Goal: Task Accomplishment & Management: Manage account settings

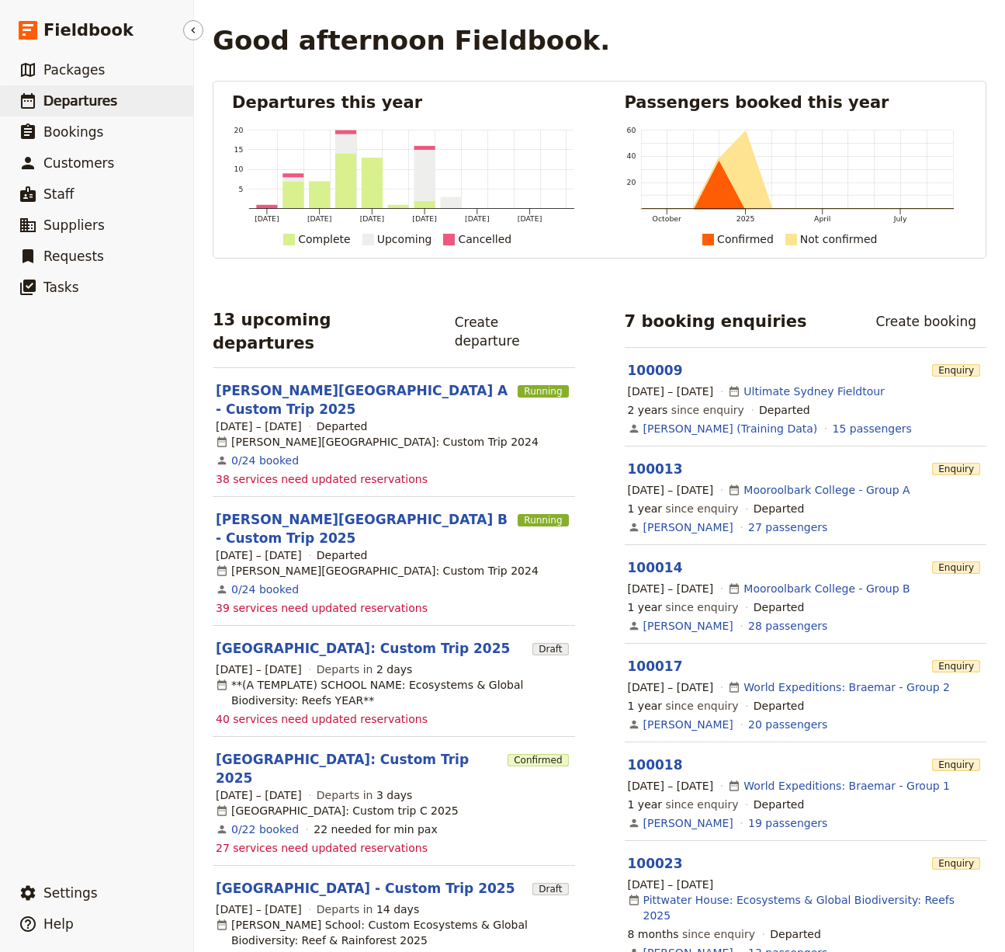
click at [77, 112] on link "​ Departures" at bounding box center [96, 100] width 193 height 31
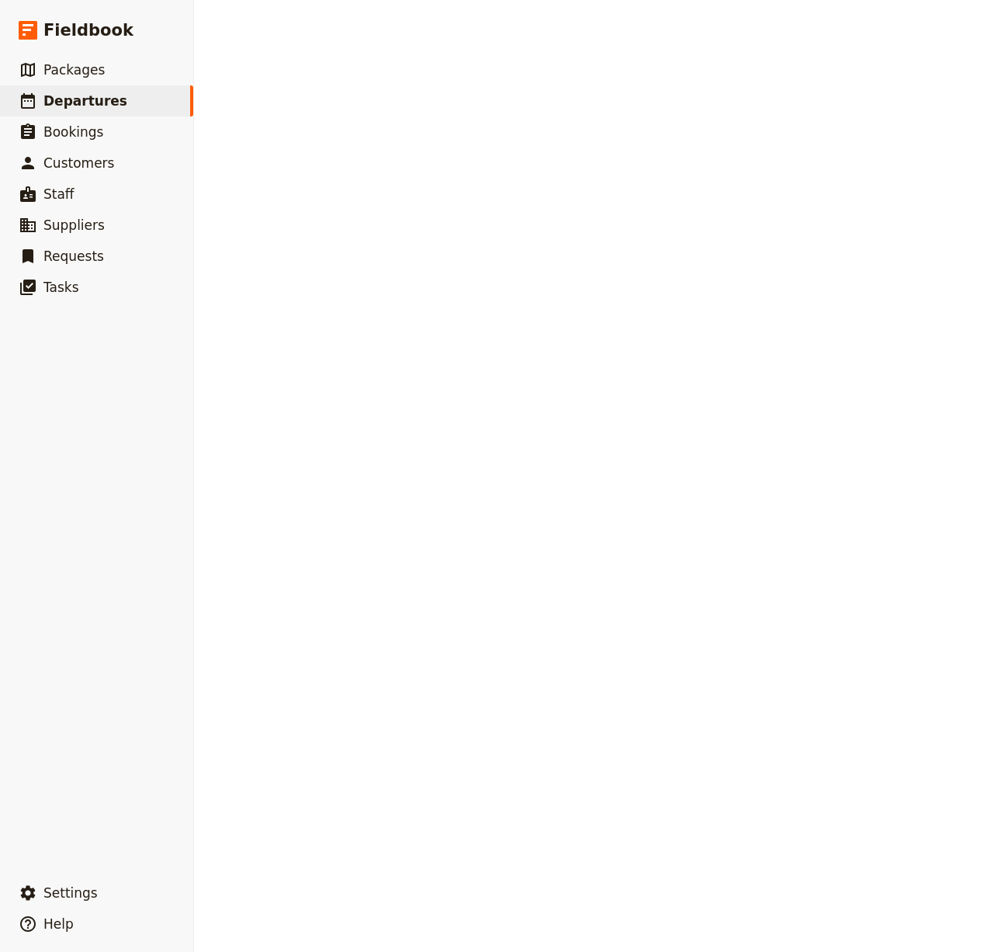
select select "CREATED_AT"
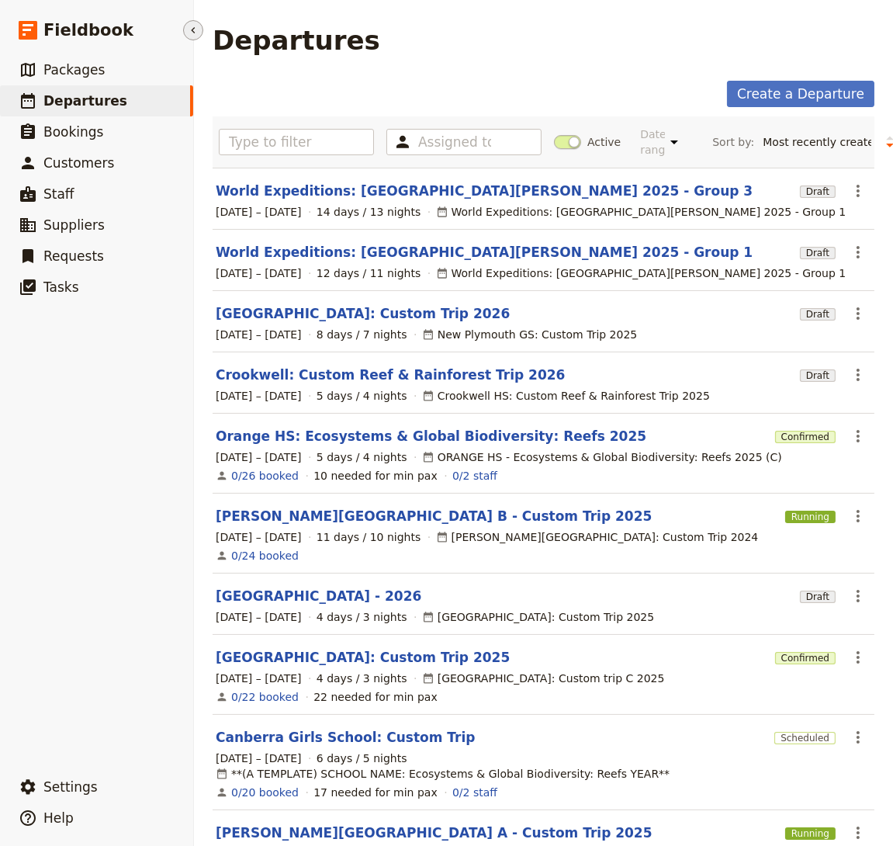
click at [188, 26] on icon "Hide menu" at bounding box center [193, 30] width 12 height 12
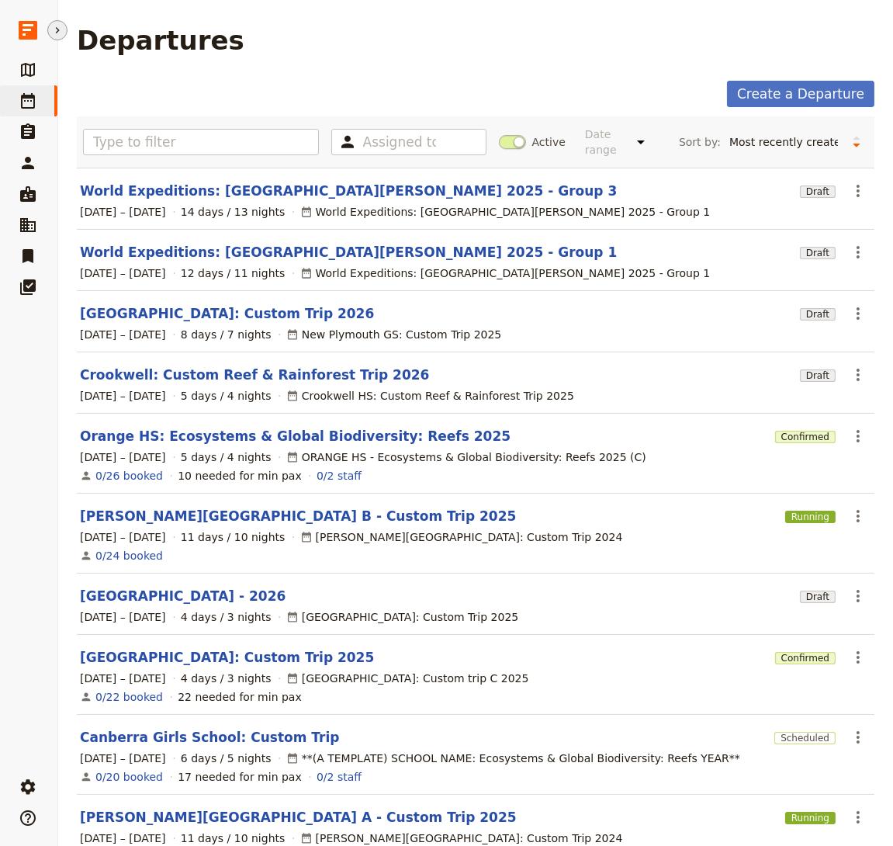
click at [59, 26] on icon "Hide menu" at bounding box center [57, 30] width 12 height 12
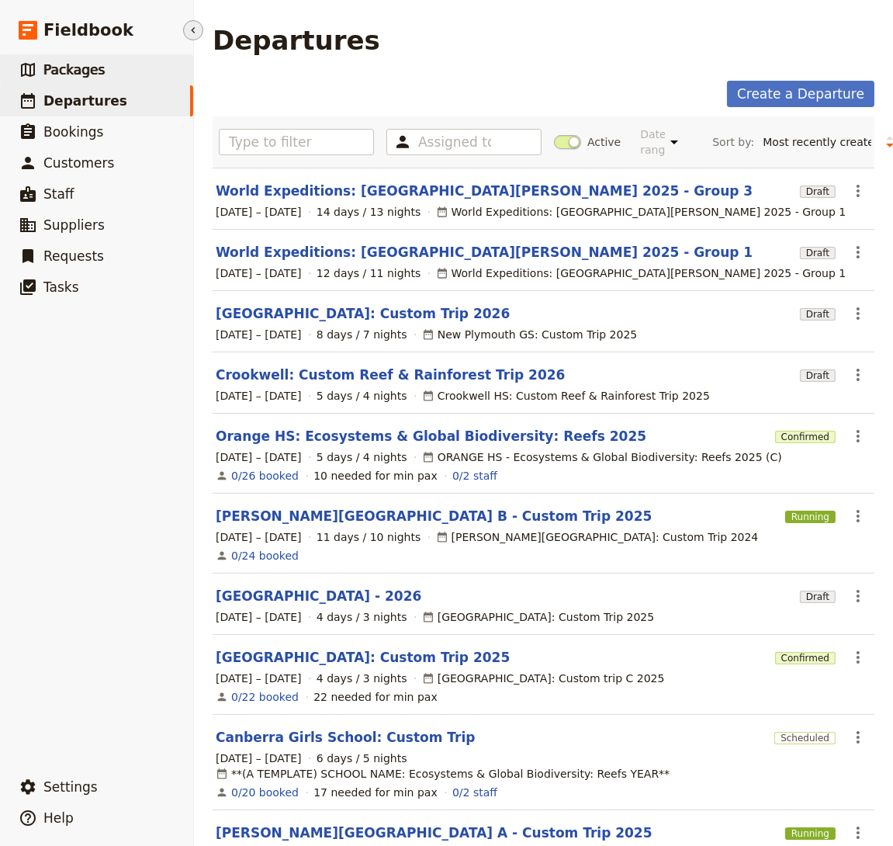
click at [63, 70] on span "Packages" at bounding box center [73, 70] width 61 height 16
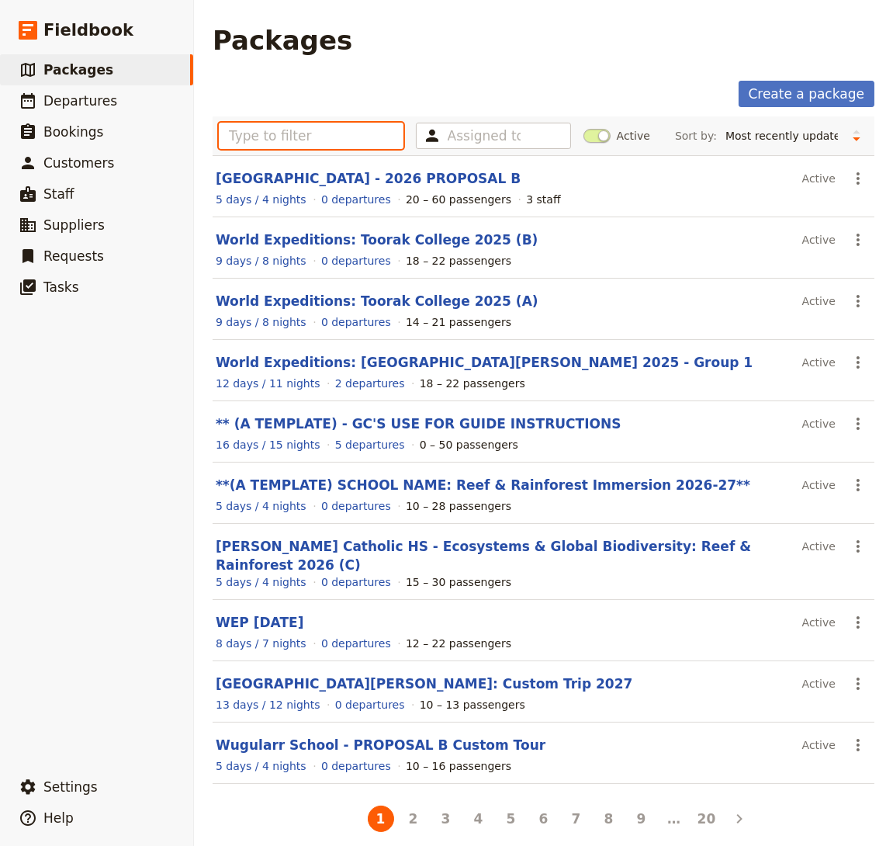
click at [341, 141] on input "text" at bounding box center [311, 136] width 185 height 26
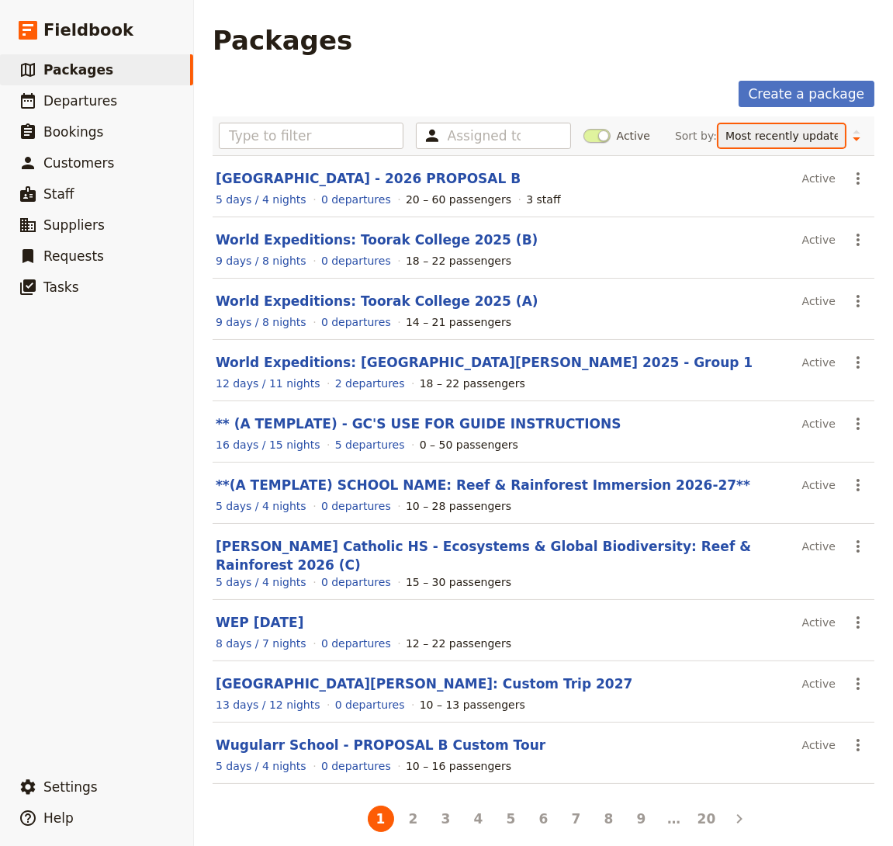
click at [813, 137] on select "Name Number of departures Duration Most recently updated Most recently created" at bounding box center [782, 135] width 127 height 23
click at [720, 124] on select "Name Number of departures Duration Most recently updated Most recently created" at bounding box center [782, 135] width 127 height 23
click at [854, 144] on button "Change sort direction" at bounding box center [856, 135] width 23 height 23
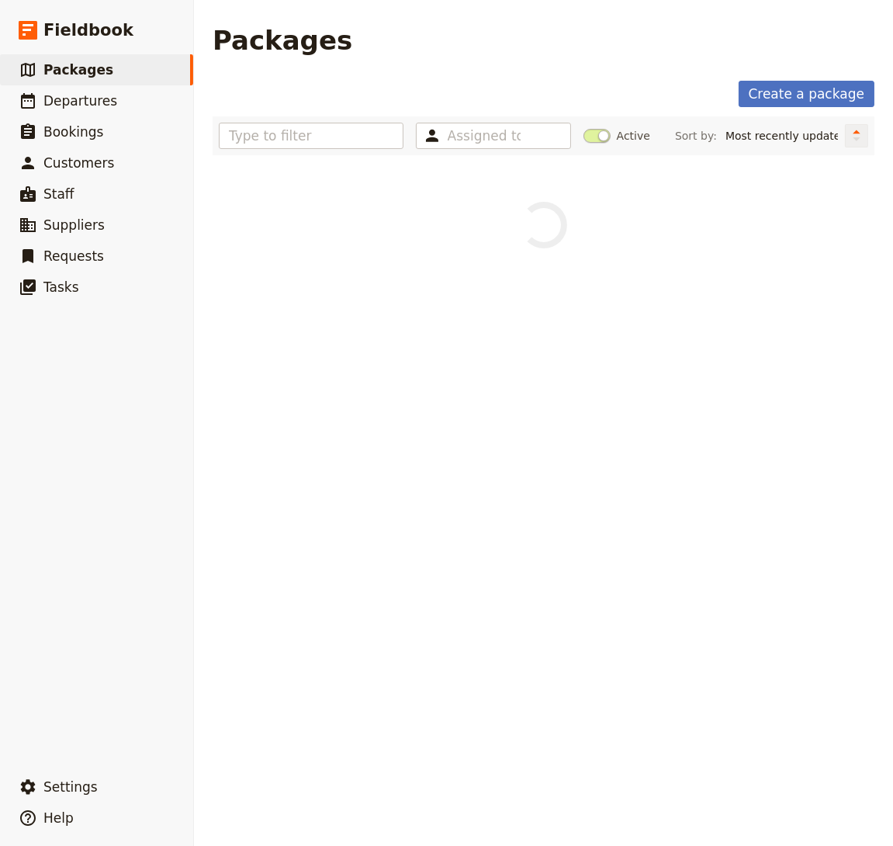
click at [855, 144] on button "Change sort direction" at bounding box center [856, 135] width 23 height 23
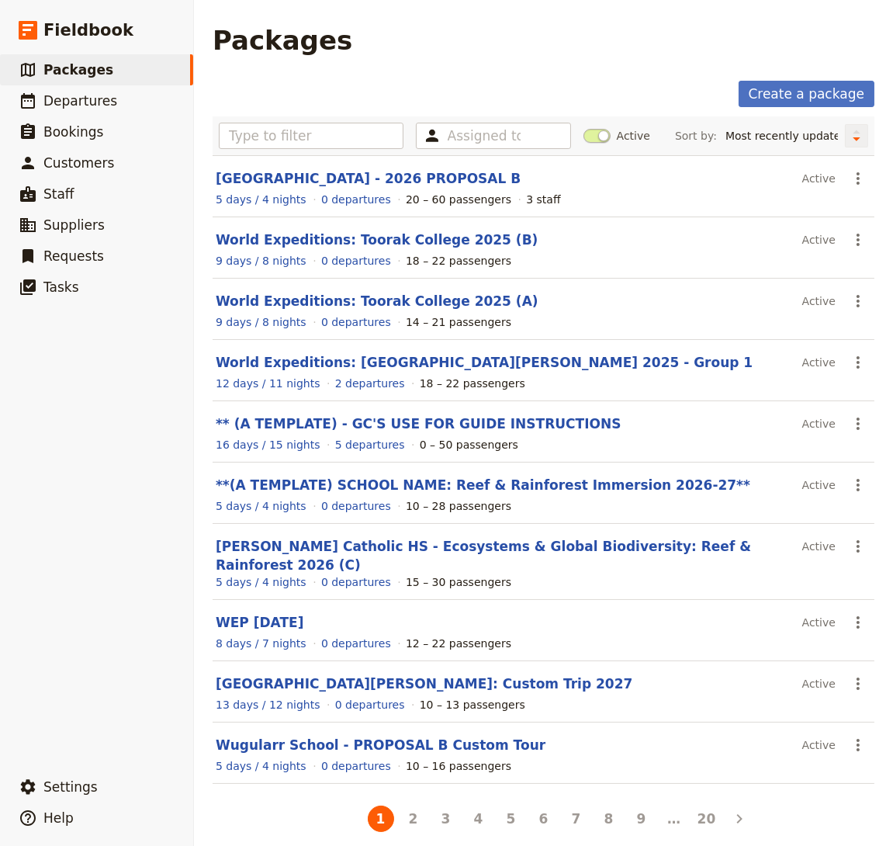
click at [855, 144] on button "Change sort direction" at bounding box center [856, 135] width 23 height 23
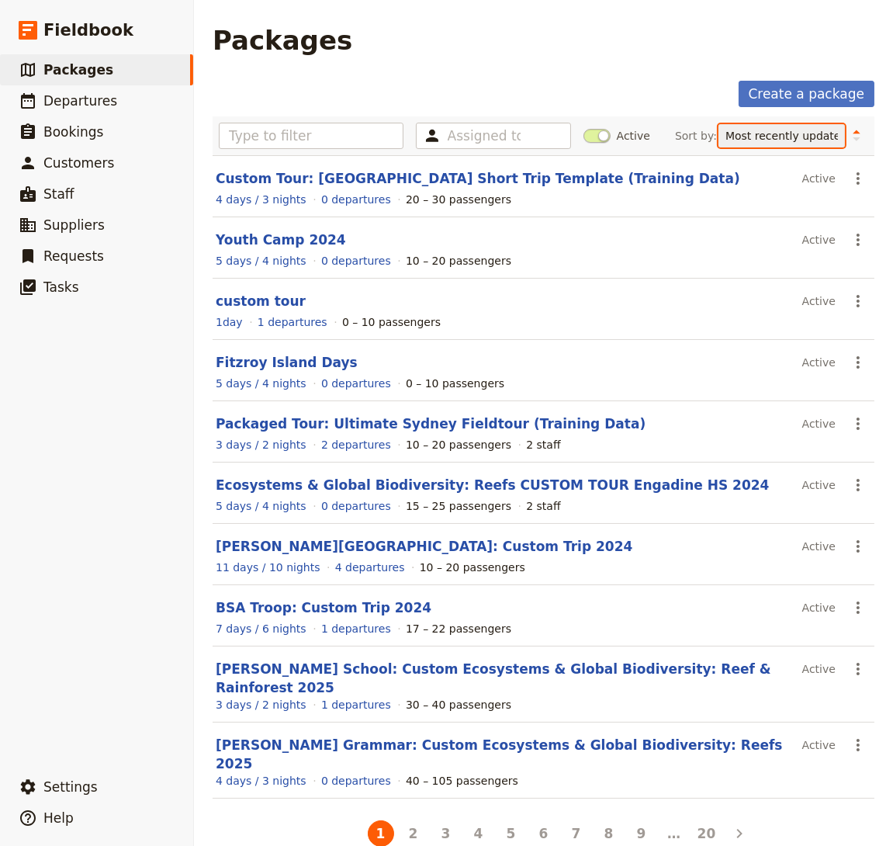
click at [755, 141] on select "Name Number of departures Duration Most recently updated Most recently created" at bounding box center [782, 135] width 127 height 23
click at [856, 135] on icon "Change sort direction" at bounding box center [856, 135] width 9 height 15
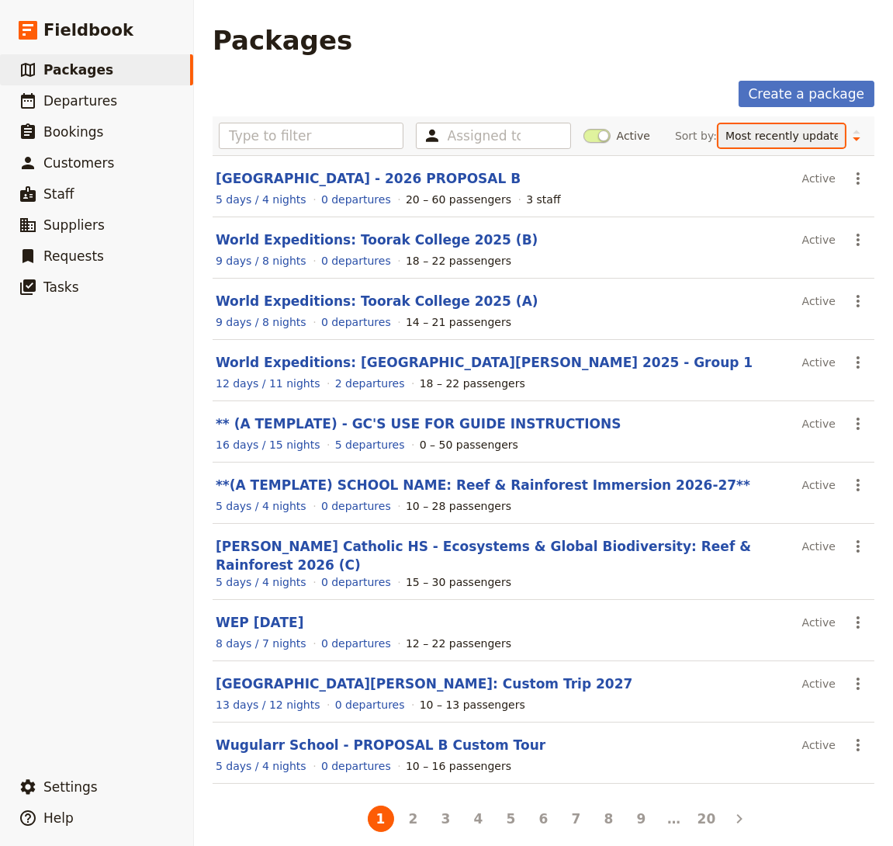
click at [824, 135] on select "Name Number of departures Duration Most recently updated Most recently created" at bounding box center [782, 135] width 127 height 23
click at [758, 137] on select "Name Number of departures Duration Most recently updated Most recently created" at bounding box center [782, 135] width 127 height 23
select select "NAME"
click at [792, 124] on select "Name Number of departures Duration Most recently updated Most recently created" at bounding box center [782, 135] width 127 height 23
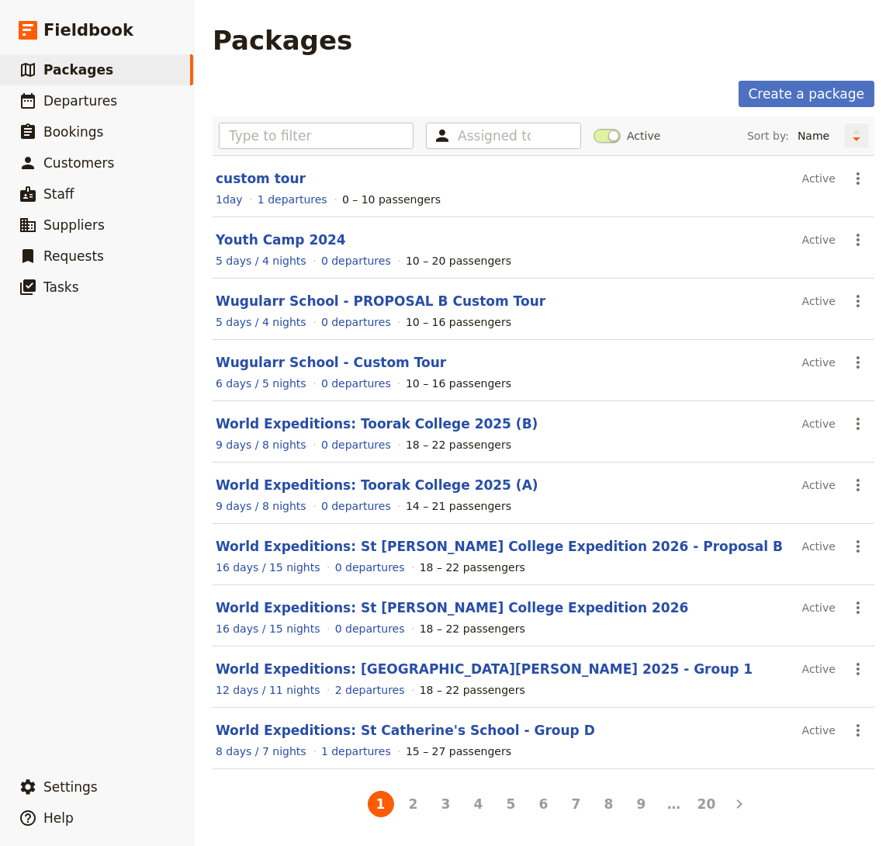
click at [854, 141] on icon "Change sort direction" at bounding box center [856, 135] width 9 height 15
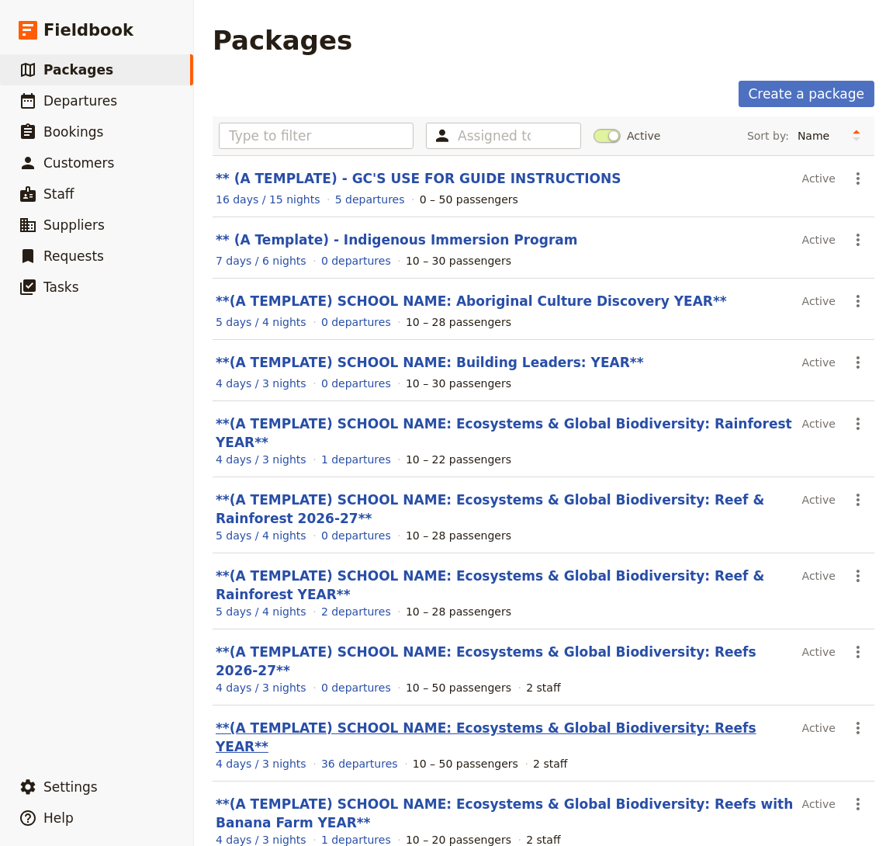
click at [359, 720] on link "**(A TEMPLATE) SCHOOL NAME: Ecosystems & Global Biodiversity: Reefs YEAR**" at bounding box center [486, 737] width 541 height 34
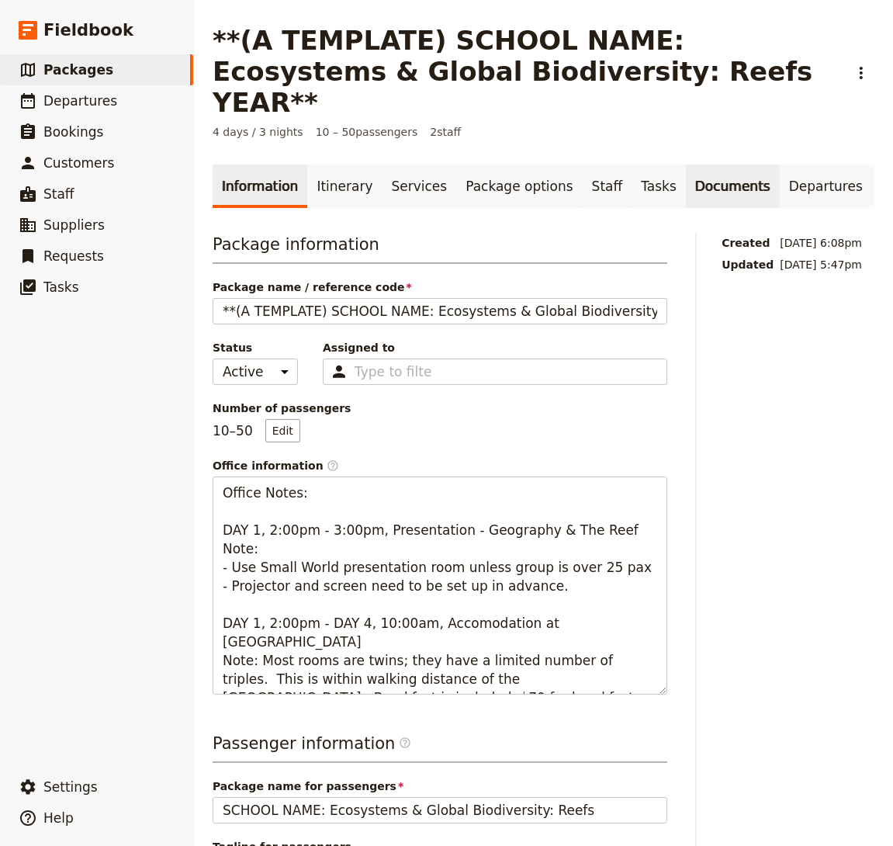
click at [713, 165] on link "Documents" at bounding box center [733, 186] width 94 height 43
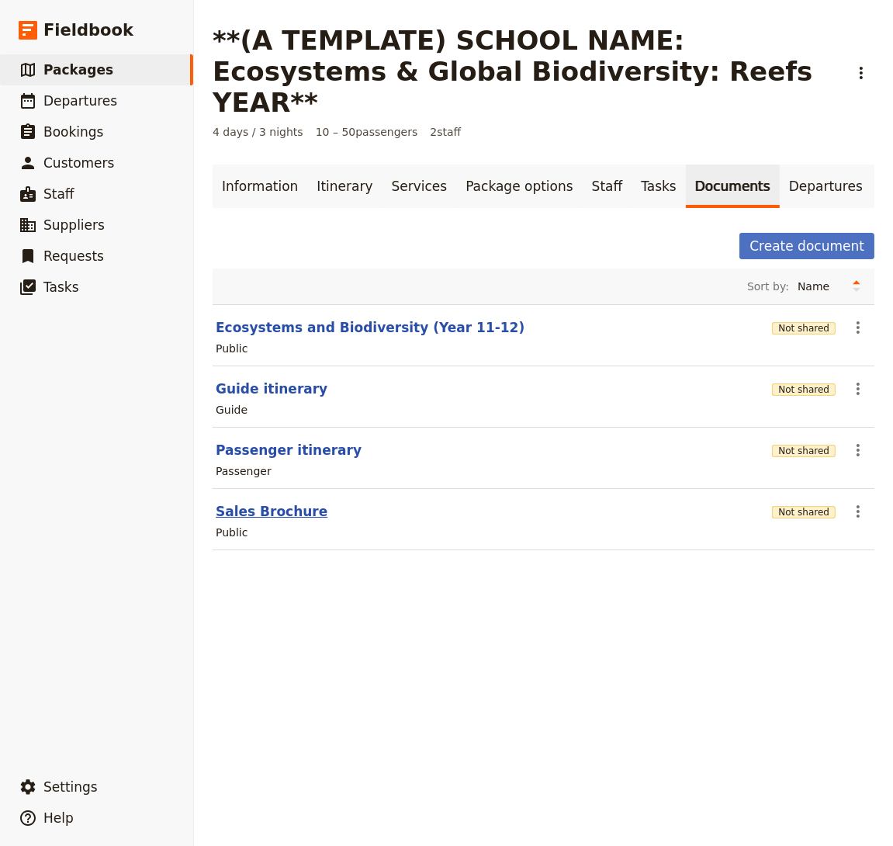
click at [261, 502] on button "Sales Brochure" at bounding box center [272, 511] width 112 height 19
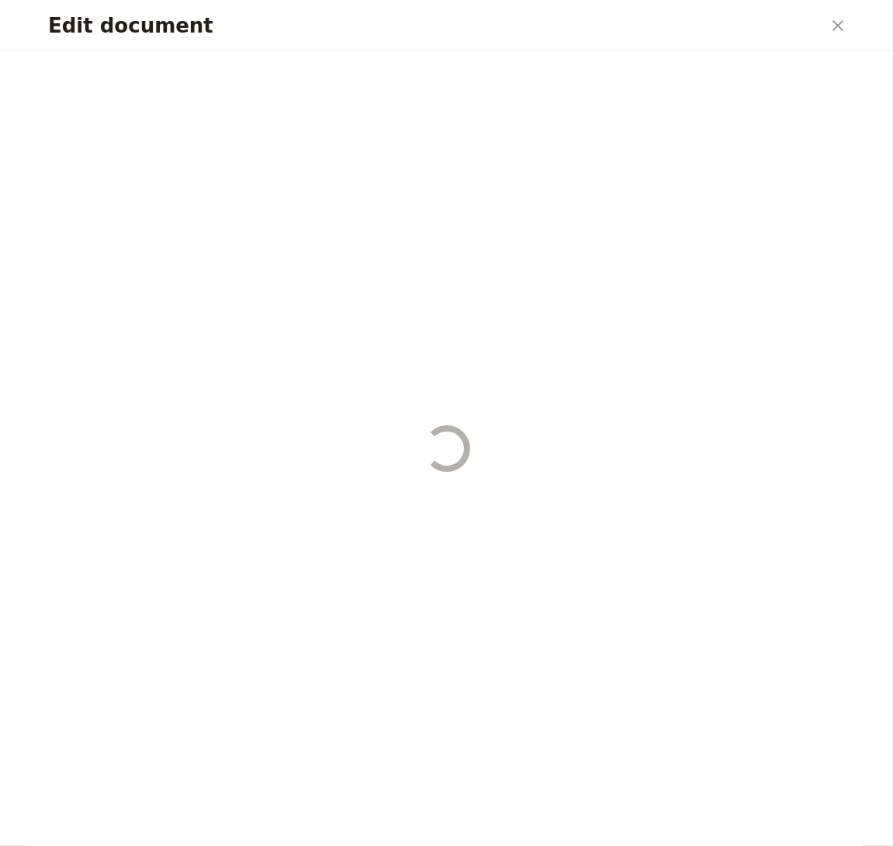
select select "DEFAULT"
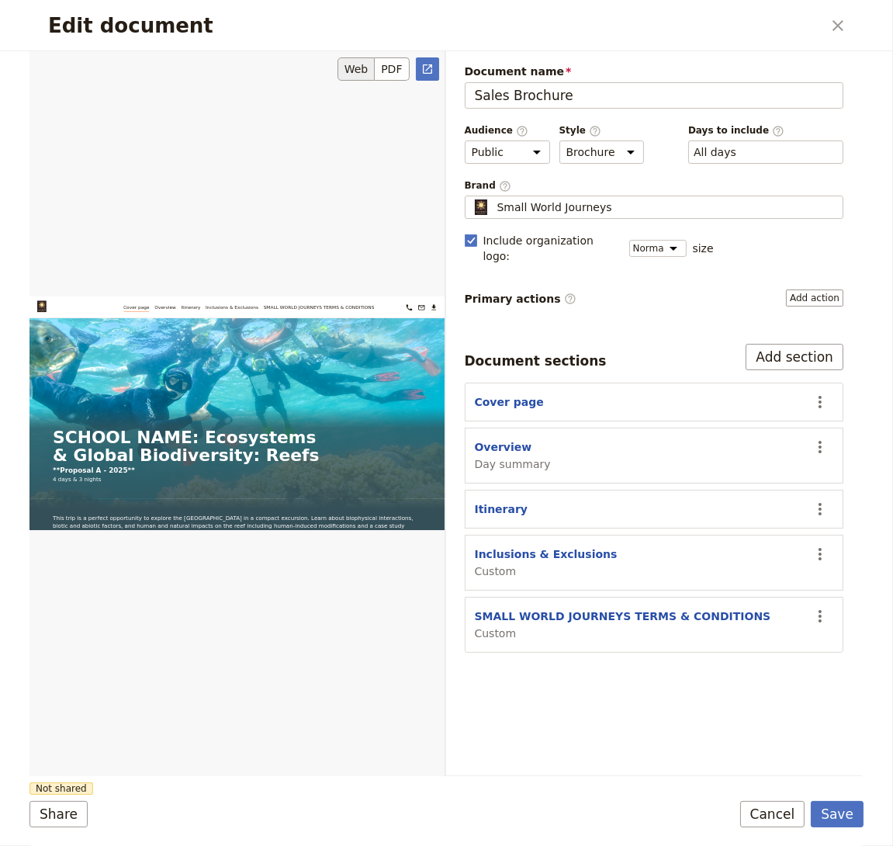
scroll to position [88, 0]
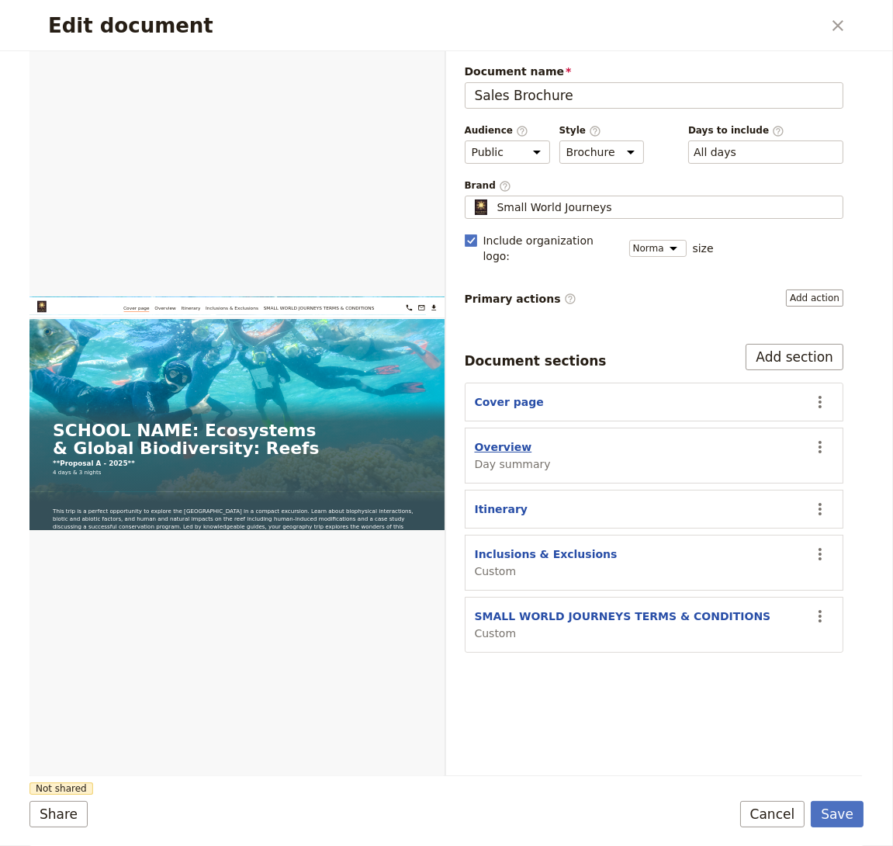
click at [483, 439] on button "Overview" at bounding box center [503, 447] width 57 height 16
select select "DAY_SUMMARY"
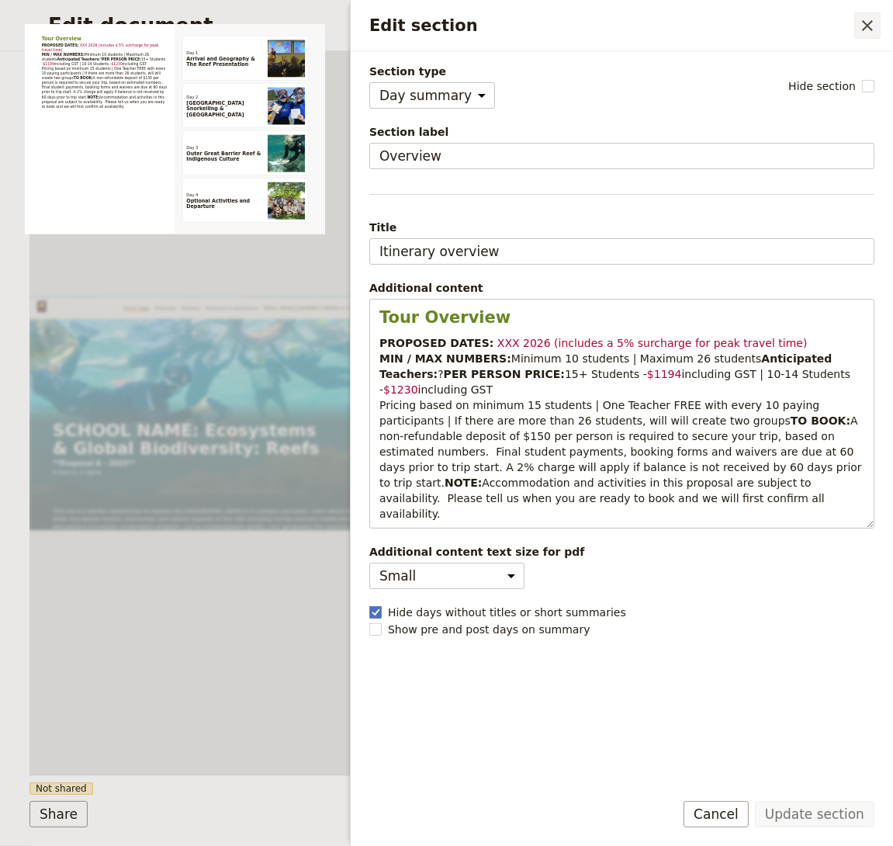
click at [875, 33] on icon "Close drawer" at bounding box center [868, 25] width 19 height 19
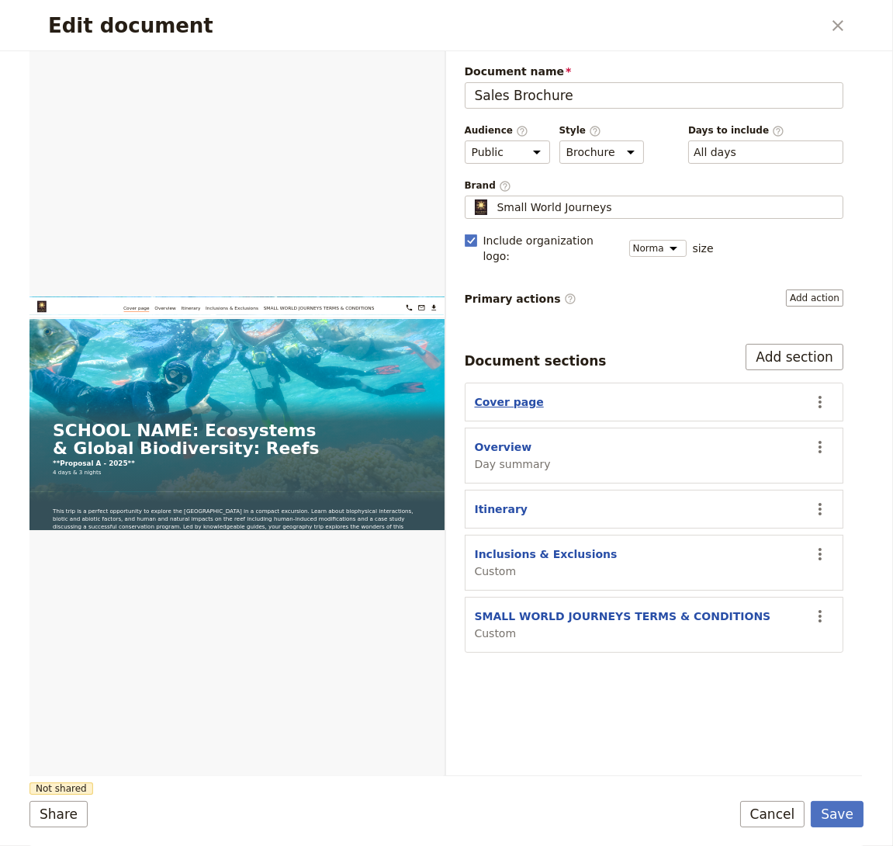
click at [510, 394] on button "Cover page" at bounding box center [509, 402] width 69 height 16
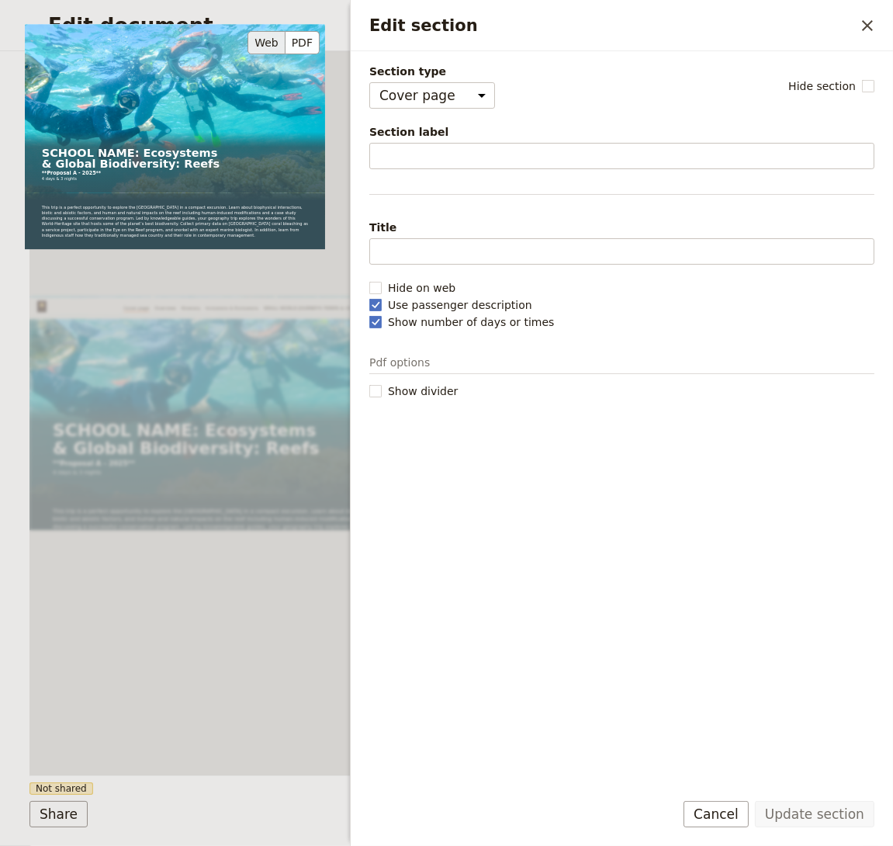
click at [234, 337] on div "SCHOOL NAME: Ecosystems & Global Biodiversity: Reefs **Proposal A - 2025** 4 da…" at bounding box center [175, 315] width 300 height 582
click at [304, 390] on div "SCHOOL NAME: Ecosystems & Global Biodiversity: Reefs **Proposal A - 2025** 4 da…" at bounding box center [175, 315] width 300 height 582
click at [189, 649] on div "Web PDF ​" at bounding box center [237, 413] width 417 height 724
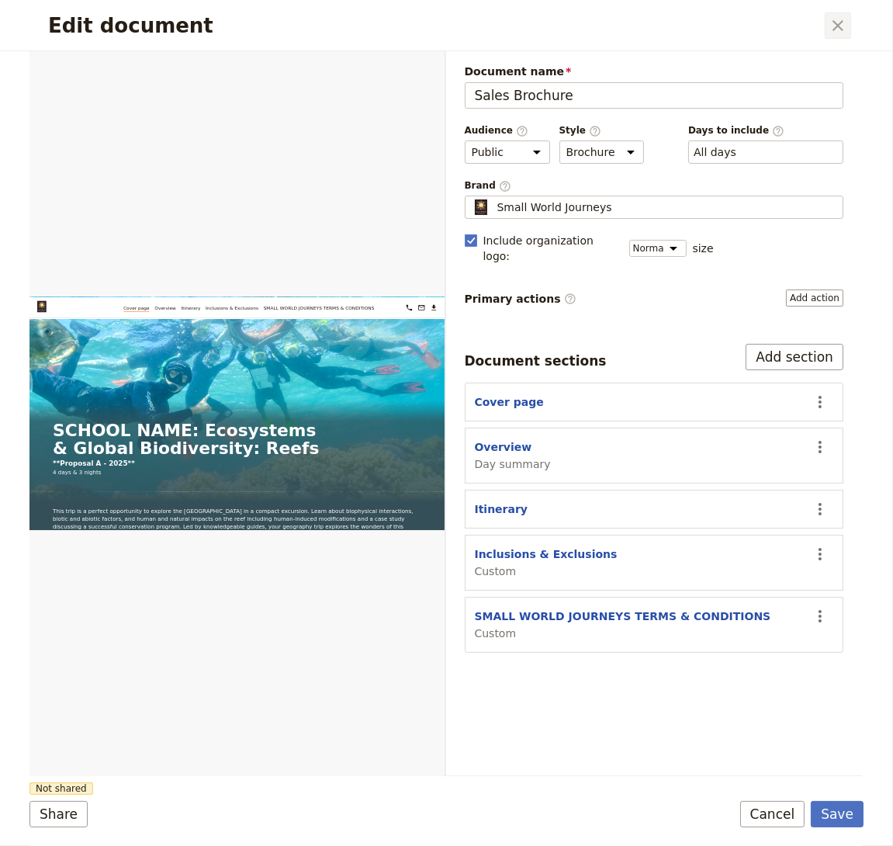
click at [836, 29] on icon "Close dialog" at bounding box center [838, 25] width 19 height 19
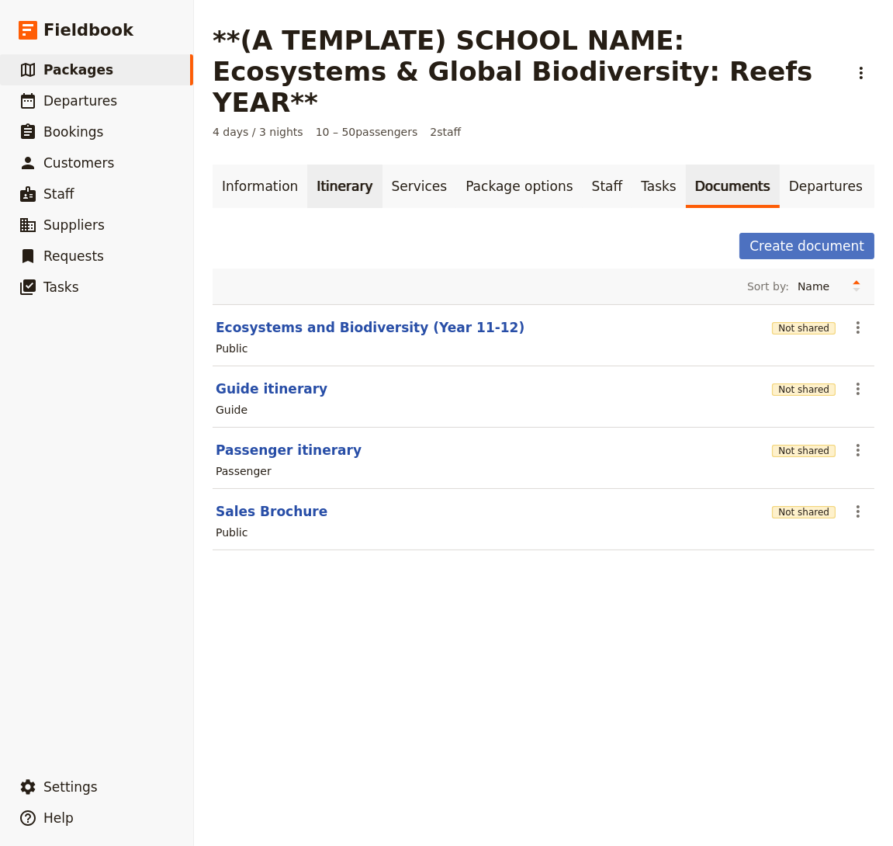
click at [319, 168] on link "Itinerary" at bounding box center [344, 186] width 75 height 43
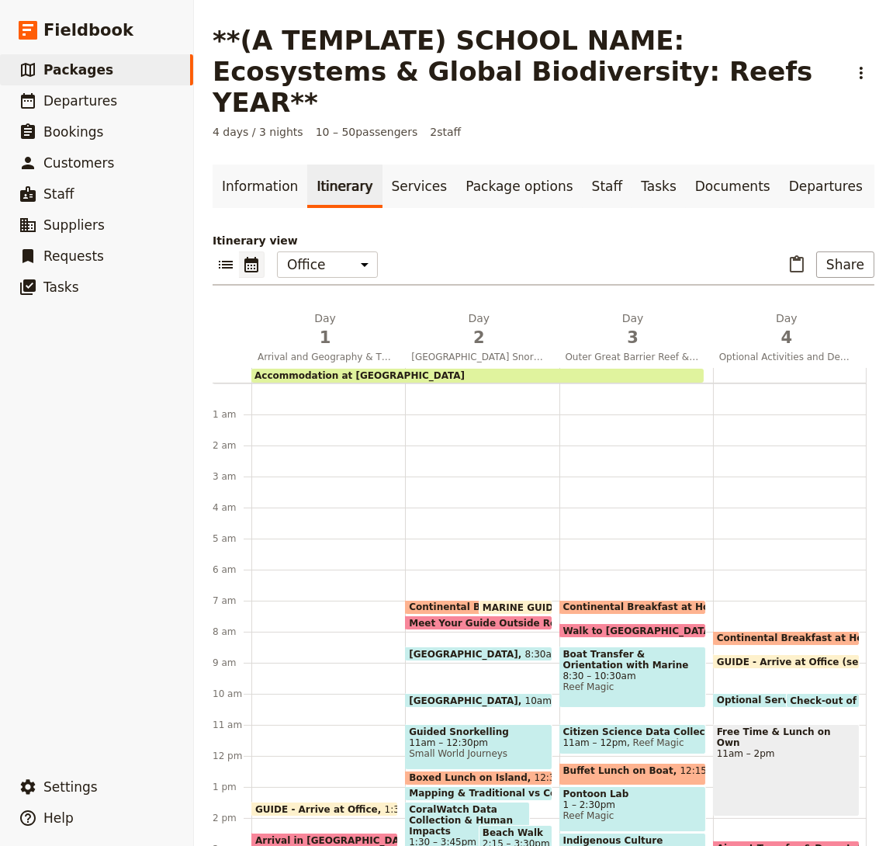
scroll to position [202, 0]
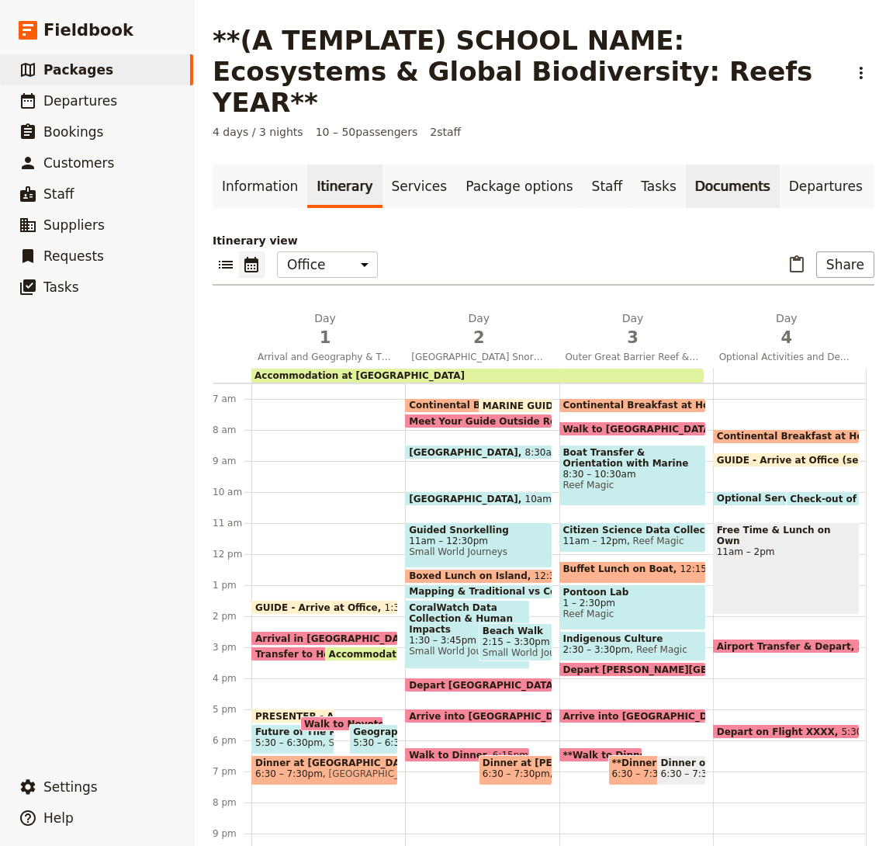
click at [697, 165] on link "Documents" at bounding box center [733, 186] width 94 height 43
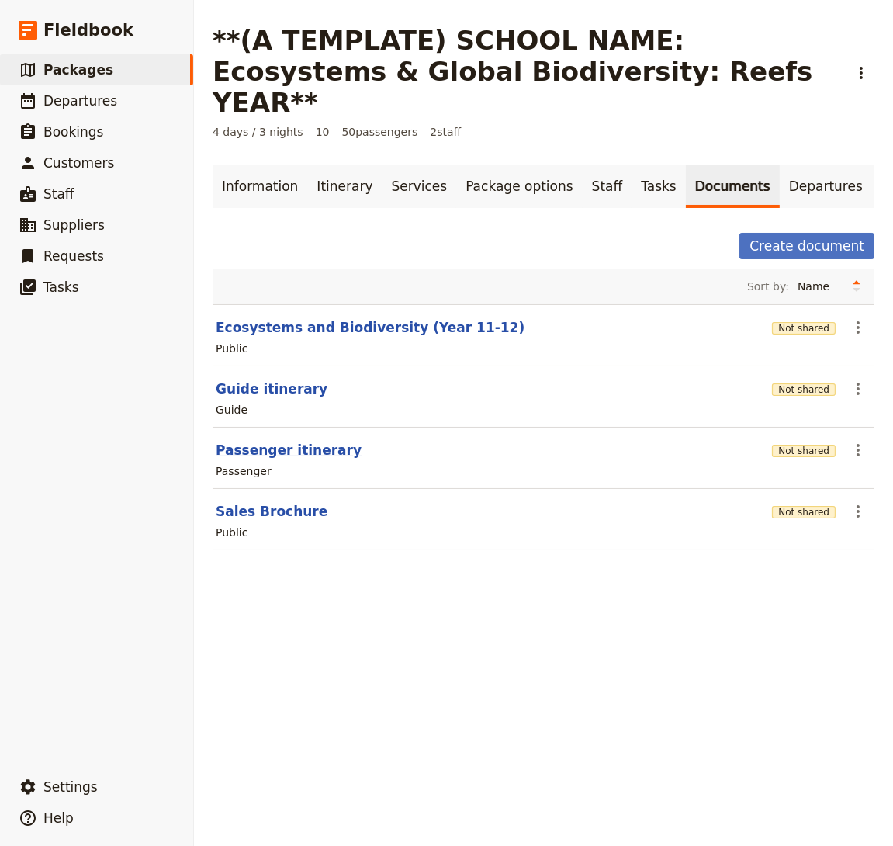
click at [292, 441] on button "Passenger itinerary" at bounding box center [289, 450] width 146 height 19
select select "PASSENGER"
select select "RUN_SHEET"
select select "DEFAULT"
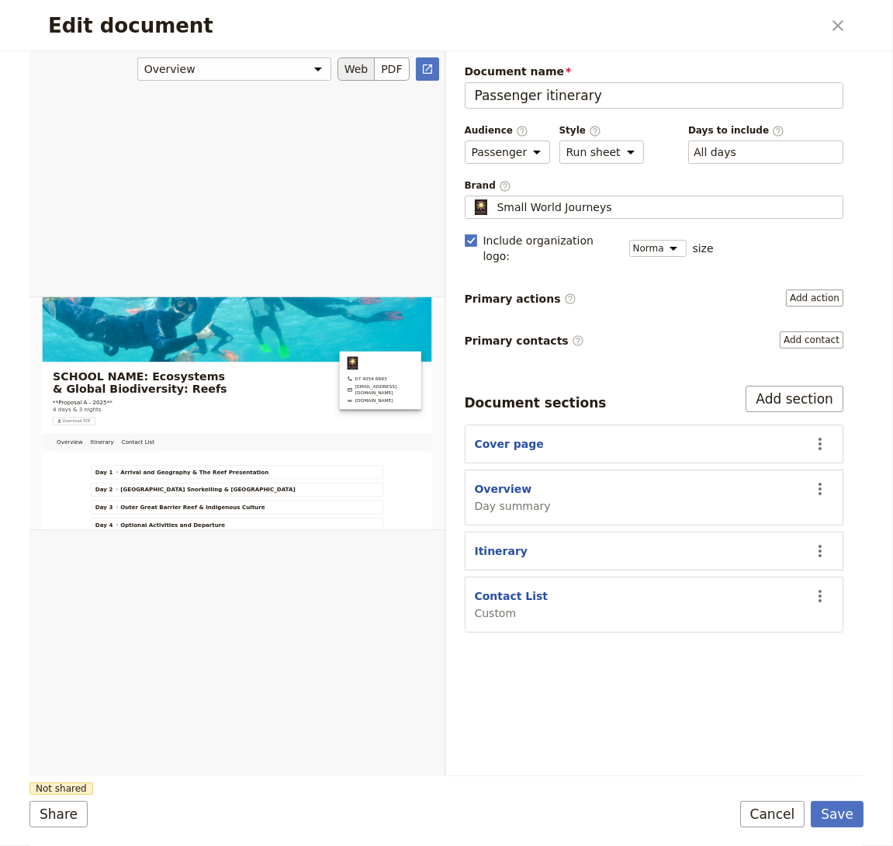
scroll to position [56, 0]
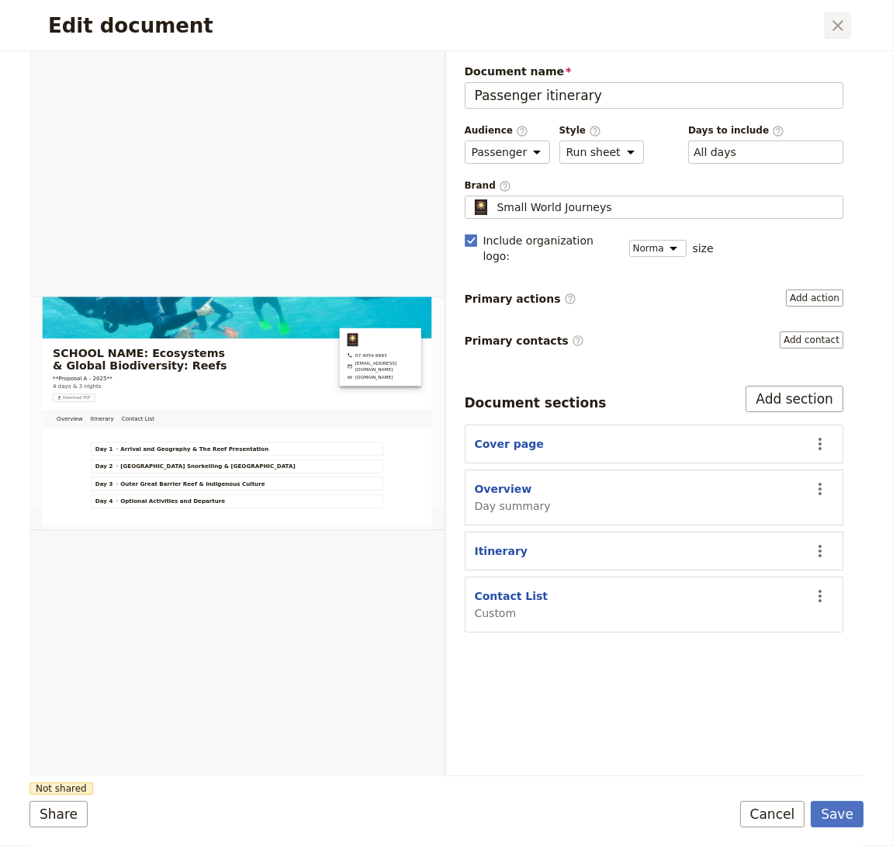
click at [832, 26] on icon "Close dialog" at bounding box center [838, 25] width 19 height 19
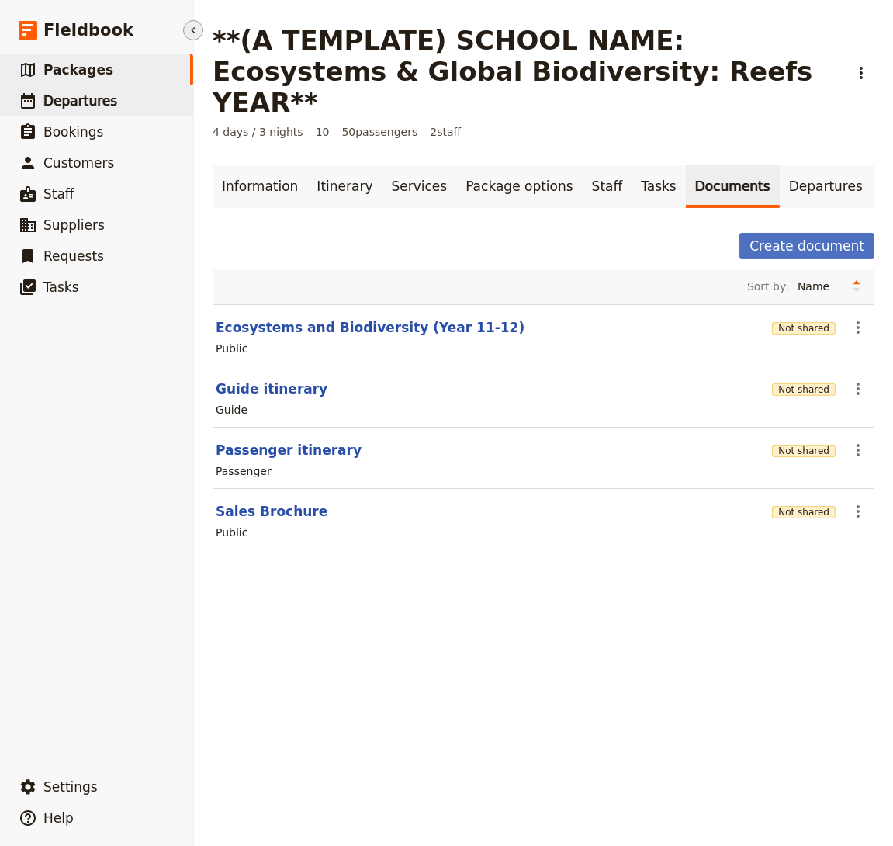
click at [114, 109] on link "​ Departures" at bounding box center [96, 100] width 193 height 31
select select "CREATED_AT"
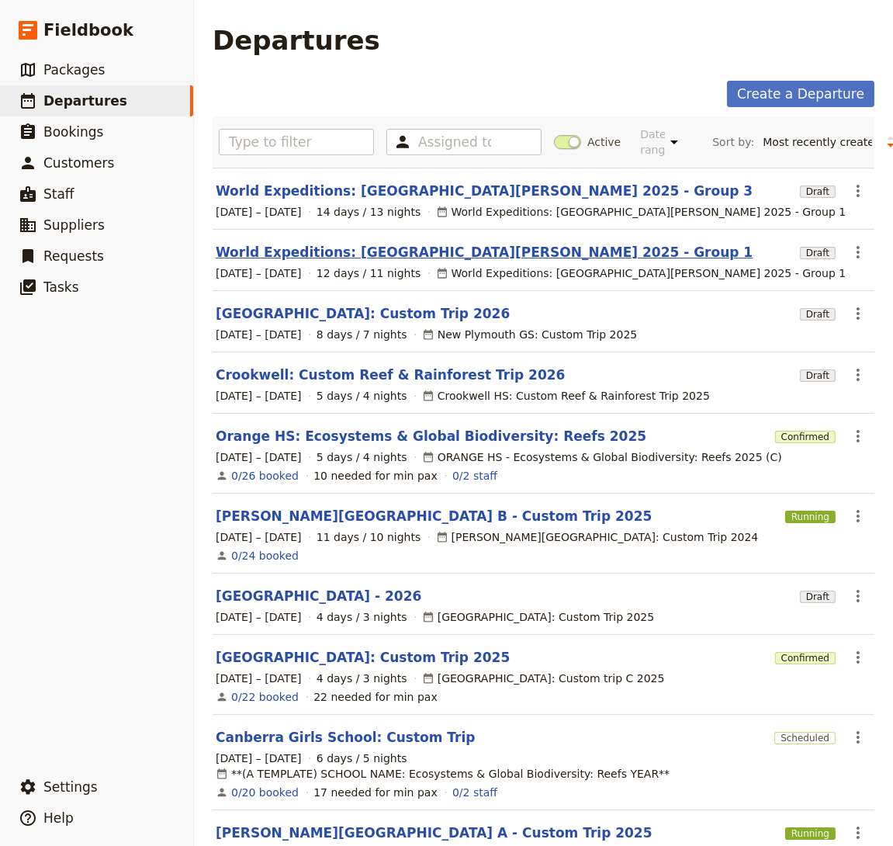
click at [378, 247] on link "World Expeditions: [GEOGRAPHIC_DATA][PERSON_NAME] 2025 - Group 1" at bounding box center [484, 252] width 537 height 19
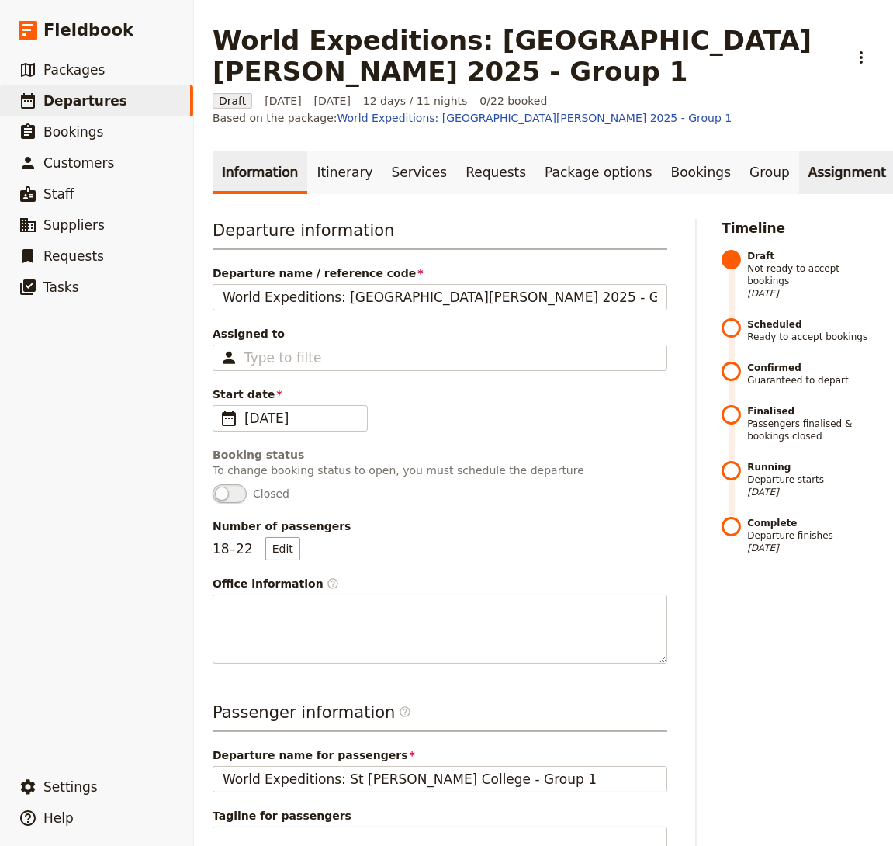
scroll to position [0, 105]
click at [845, 175] on link "Documents" at bounding box center [892, 172] width 94 height 43
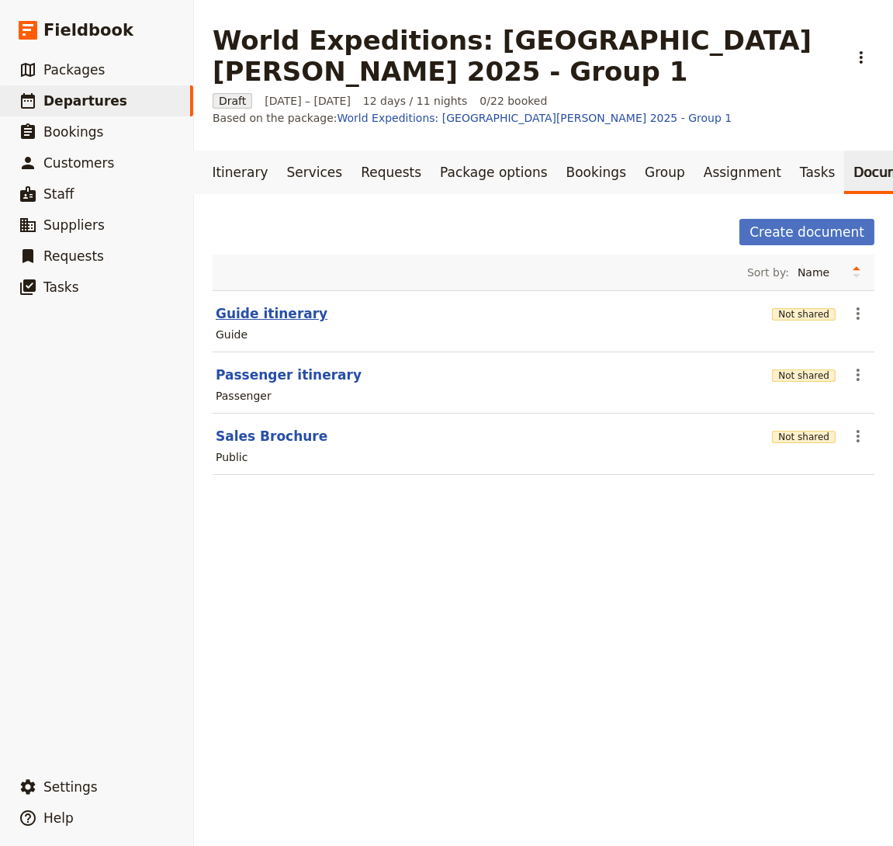
click at [283, 315] on button "Guide itinerary" at bounding box center [272, 313] width 112 height 19
select select "STAFF"
select select "RUN_SHEET"
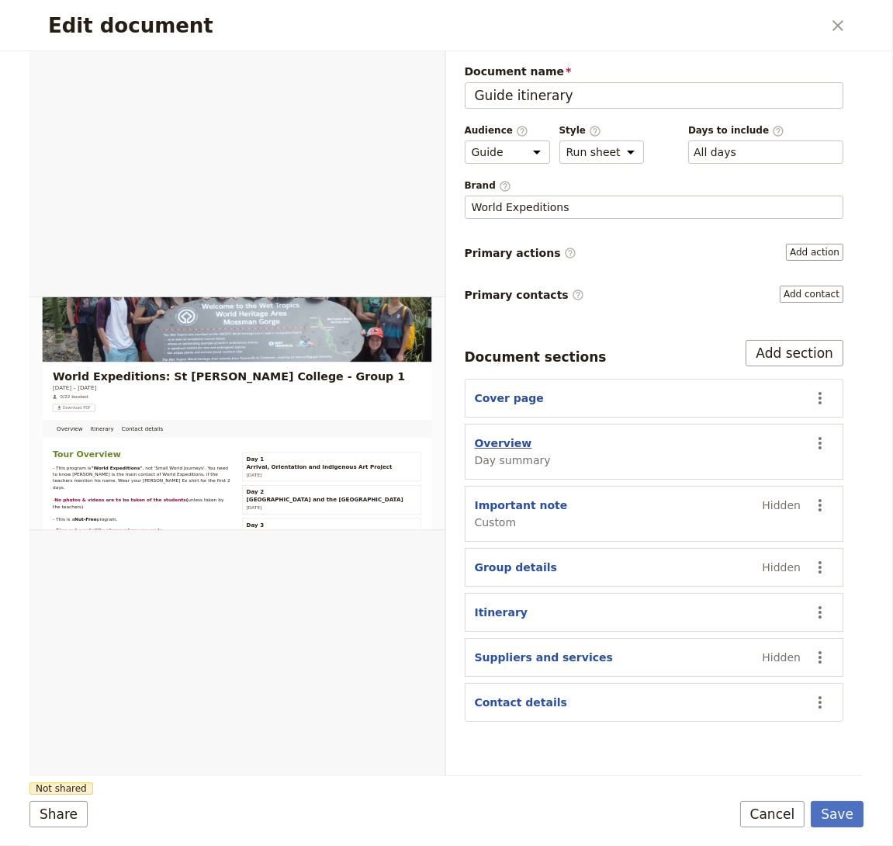
click at [498, 440] on button "Overview" at bounding box center [503, 443] width 57 height 16
select select "DAY_SUMMARY"
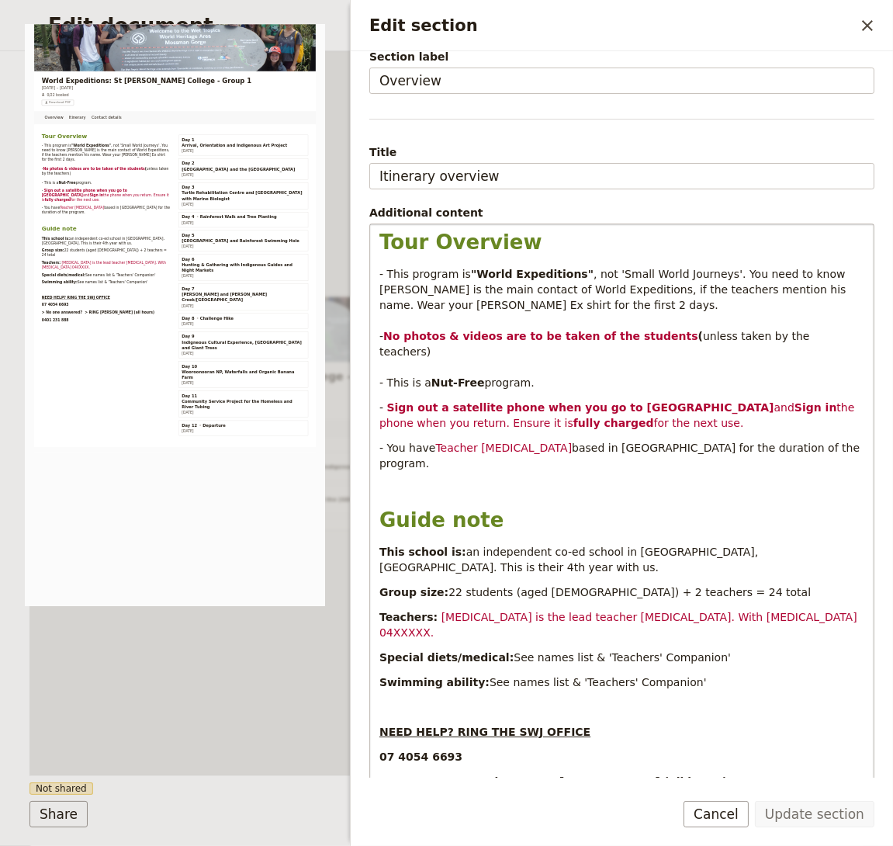
scroll to position [175, 0]
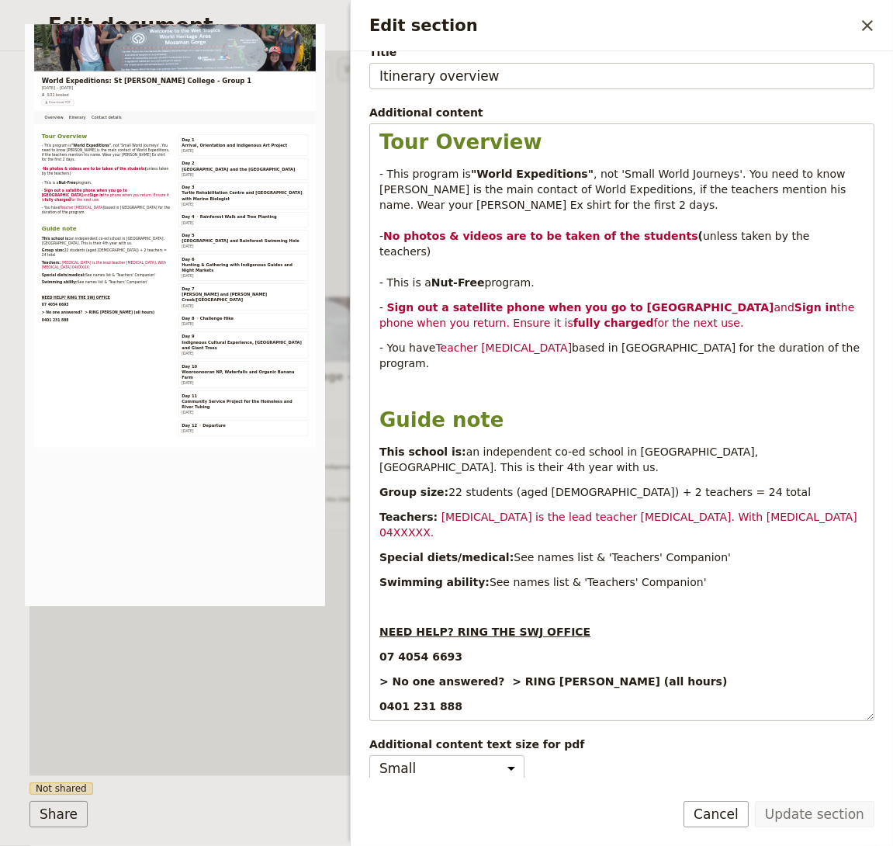
click at [238, 672] on div "Overview Itinerary Contact details Web PDF ​" at bounding box center [237, 413] width 417 height 724
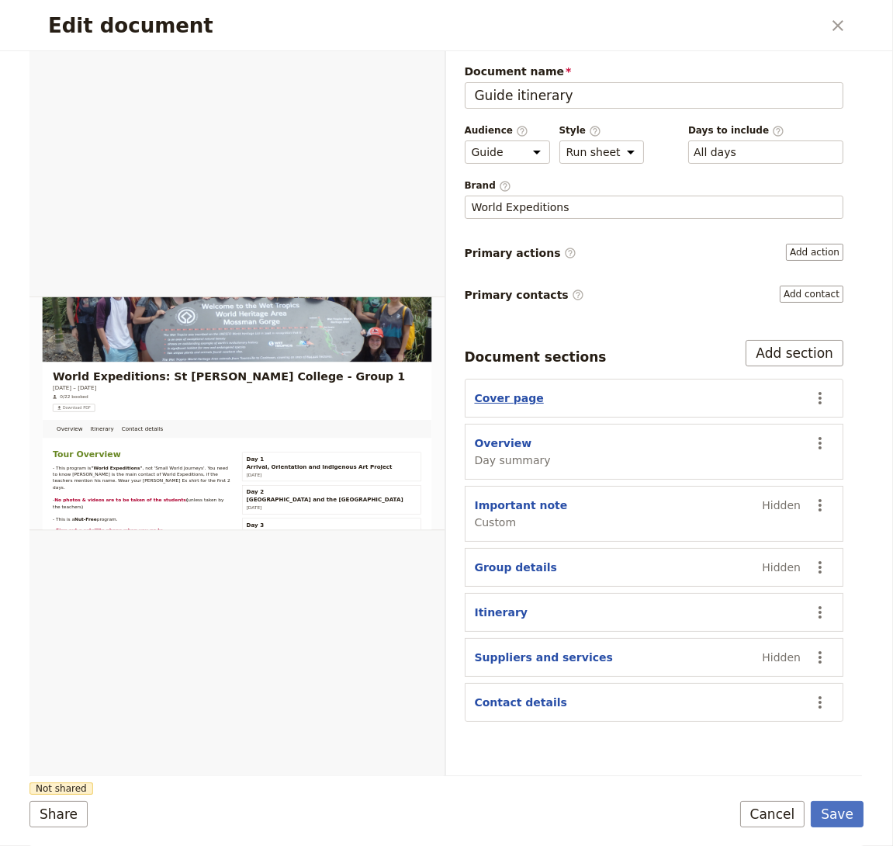
click at [515, 390] on button "Cover page" at bounding box center [509, 398] width 69 height 16
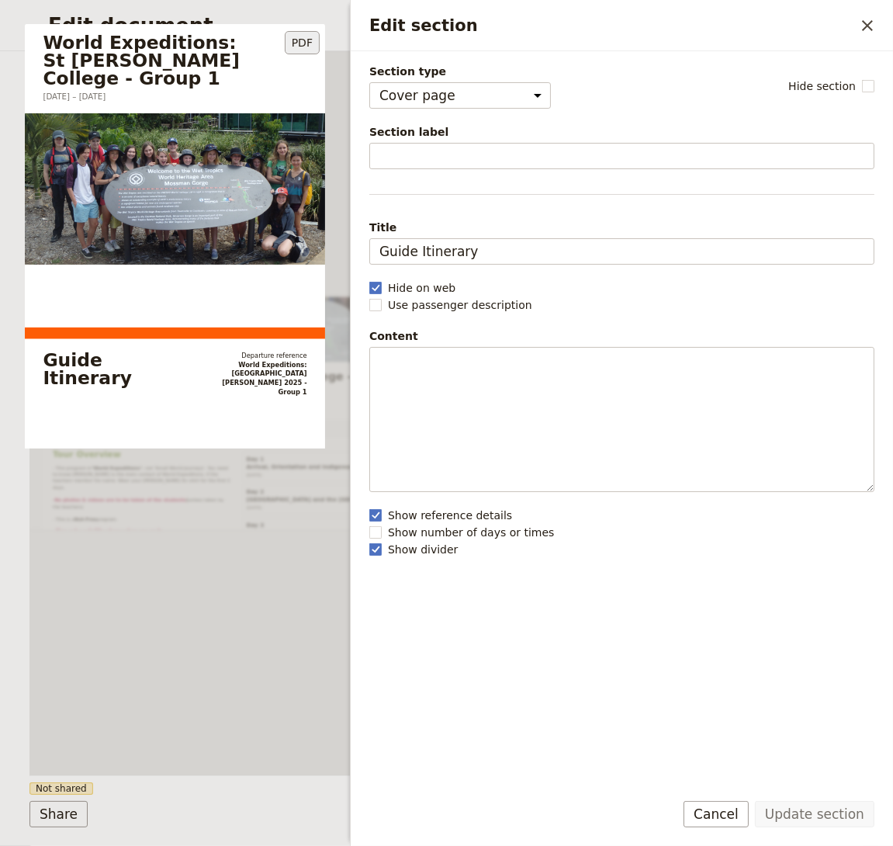
click at [322, 549] on div "World Expeditions: [GEOGRAPHIC_DATA][PERSON_NAME] - Group 1 [DATE] – [DATE] Gui…" at bounding box center [175, 315] width 300 height 582
click at [276, 555] on div "World Expeditions: [GEOGRAPHIC_DATA][PERSON_NAME] - Group 1 [DATE] – [DATE] Gui…" at bounding box center [175, 315] width 300 height 582
click at [370, 543] on rect "Edit section" at bounding box center [376, 549] width 12 height 12
click at [370, 542] on input "Show divider" at bounding box center [369, 541] width 1 height 1
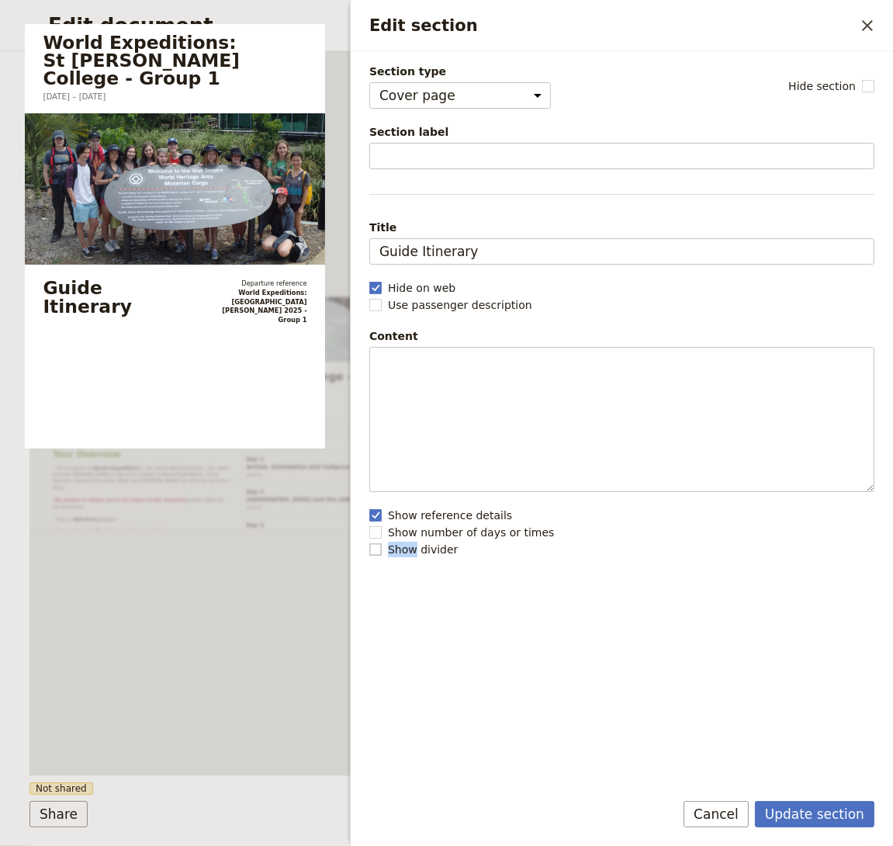
click at [370, 543] on rect "Edit section" at bounding box center [376, 549] width 12 height 12
click at [370, 542] on input "Show divider" at bounding box center [369, 541] width 1 height 1
checkbox input "true"
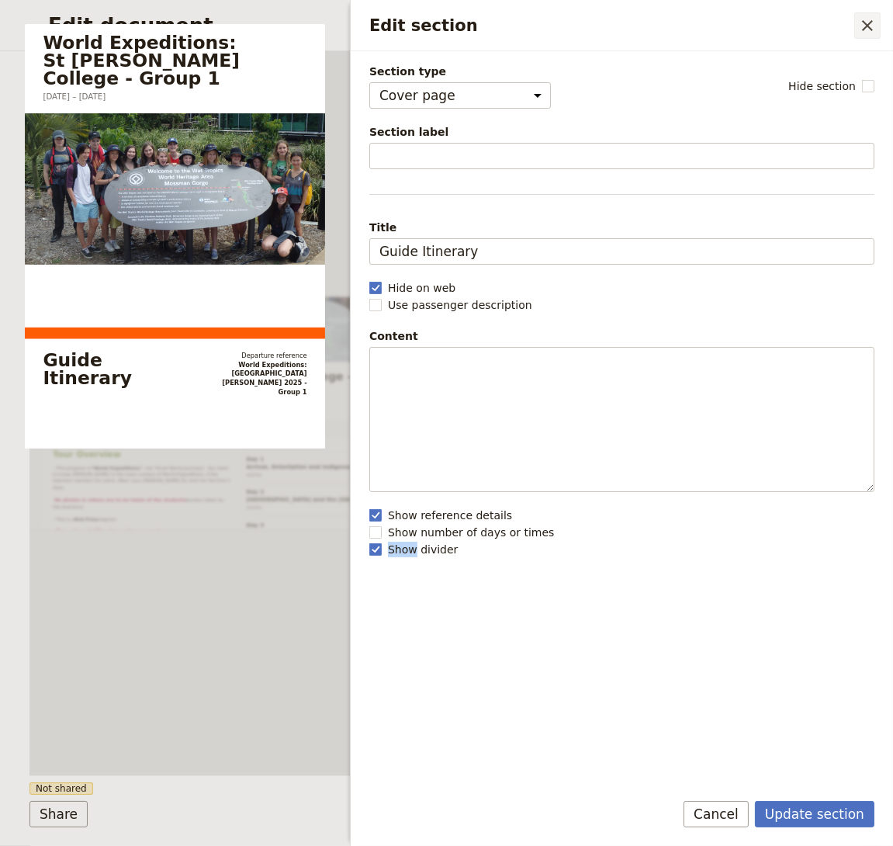
click at [865, 27] on icon "Close drawer" at bounding box center [867, 25] width 11 height 11
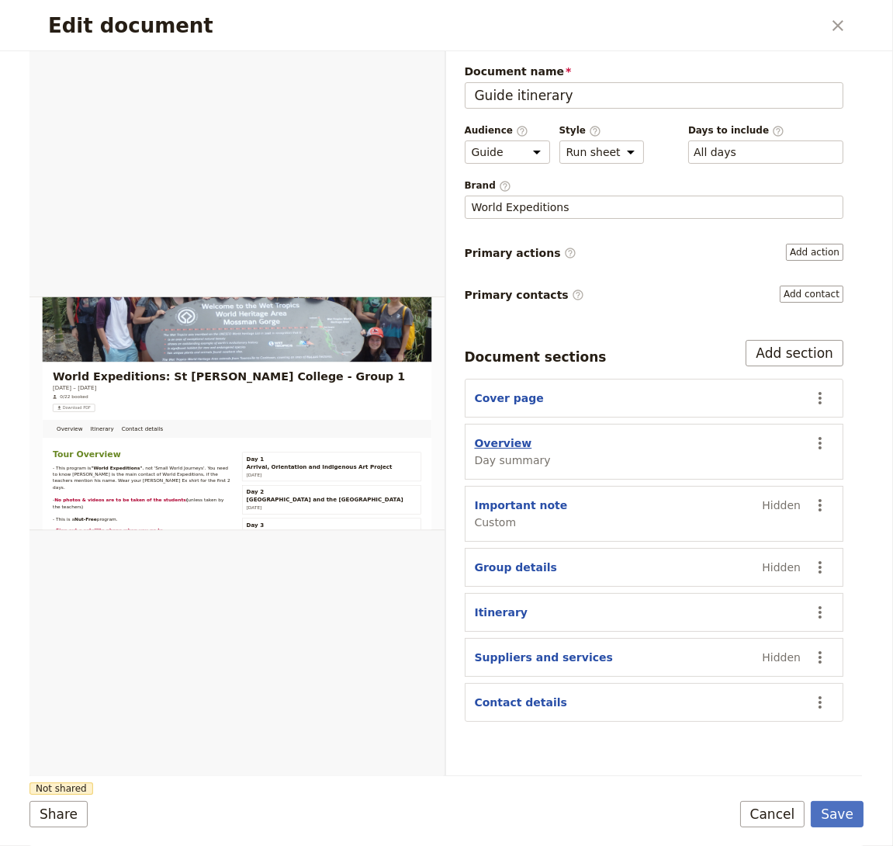
click at [504, 439] on button "Overview" at bounding box center [503, 443] width 57 height 16
select select "DAY_SUMMARY"
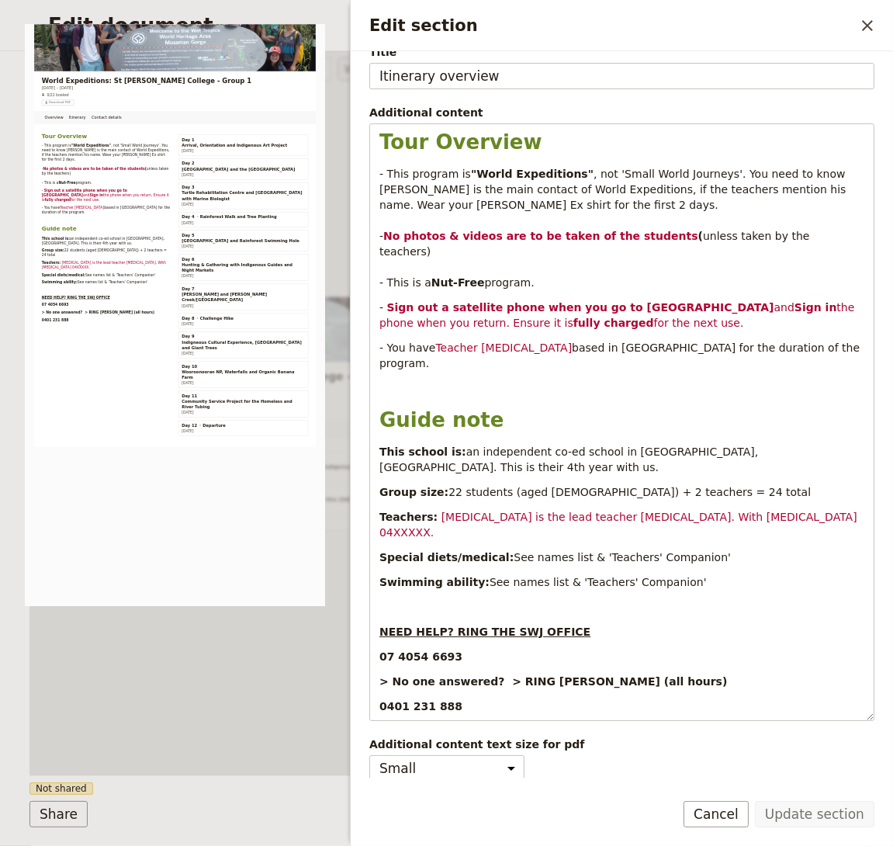
click at [239, 637] on div "Overview Itinerary Contact details Web PDF ​" at bounding box center [237, 413] width 417 height 724
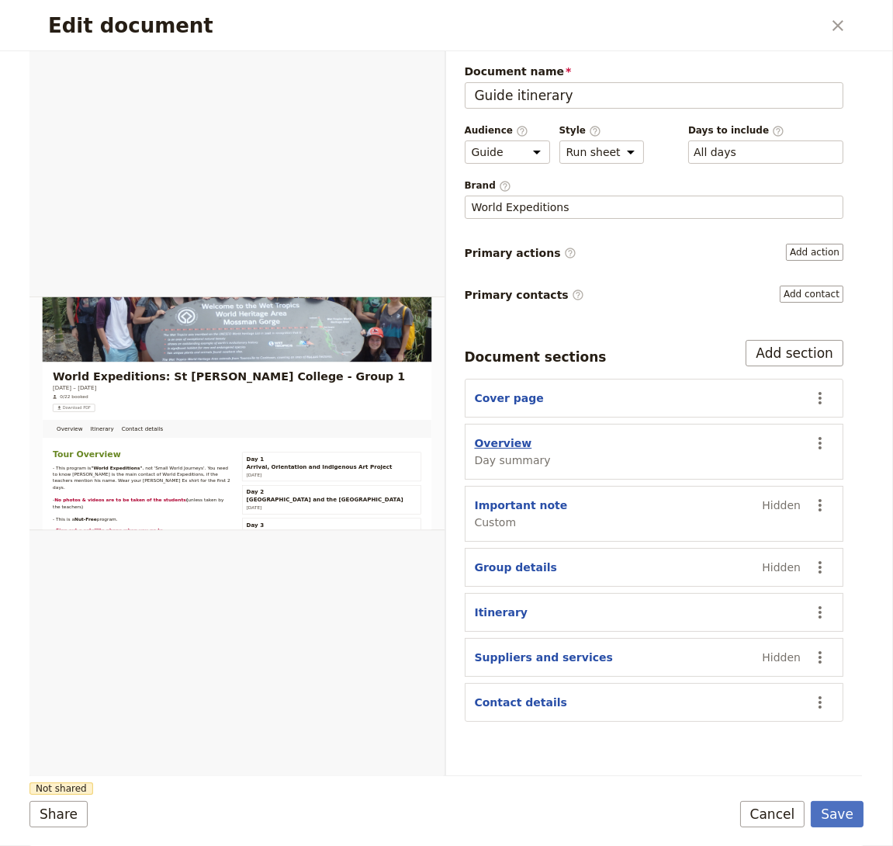
click at [498, 437] on button "Overview" at bounding box center [503, 443] width 57 height 16
select select "DAY_SUMMARY"
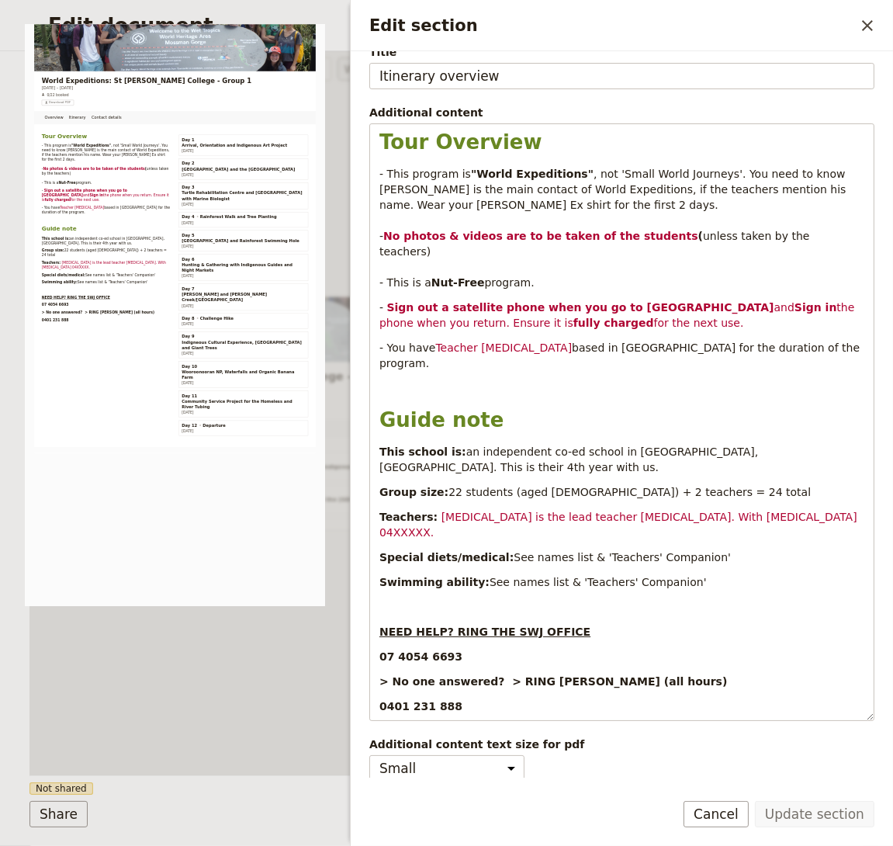
click at [288, 645] on div "Overview Itinerary Contact details Web PDF ​" at bounding box center [237, 413] width 417 height 724
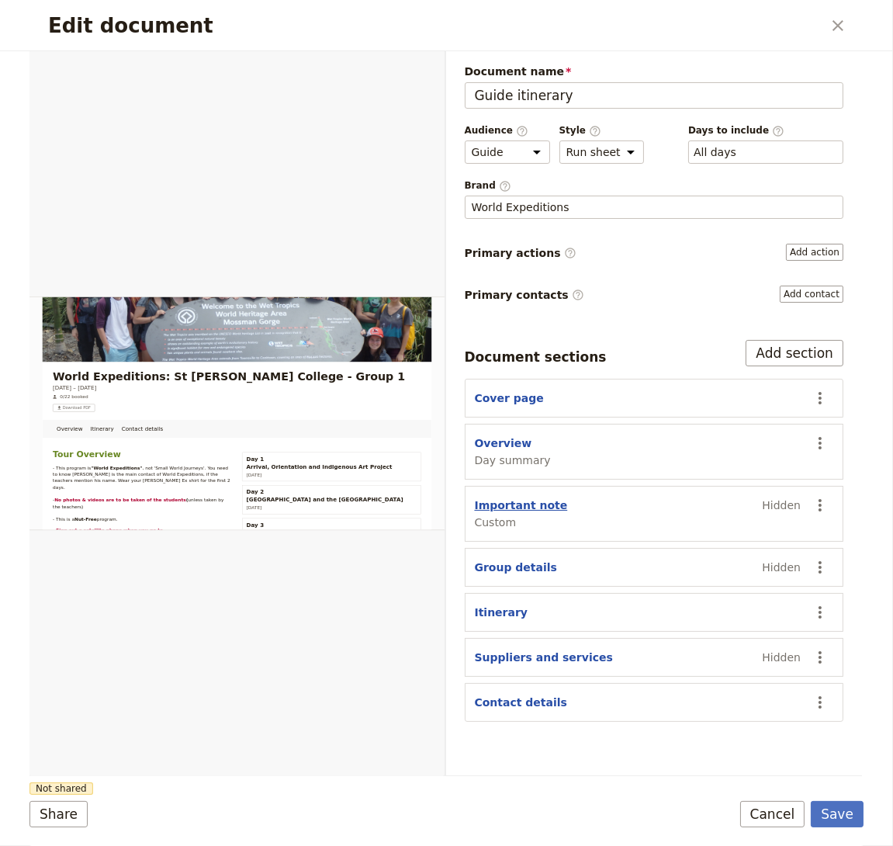
click at [522, 501] on button "Important note" at bounding box center [521, 506] width 93 height 16
select select "CUSTOM"
select select "default"
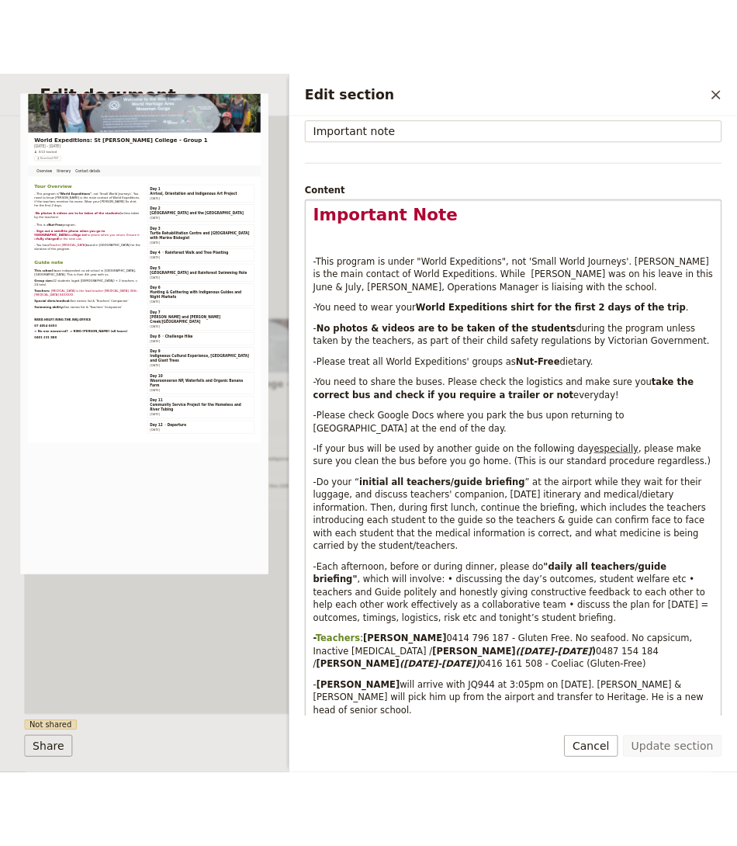
scroll to position [0, 0]
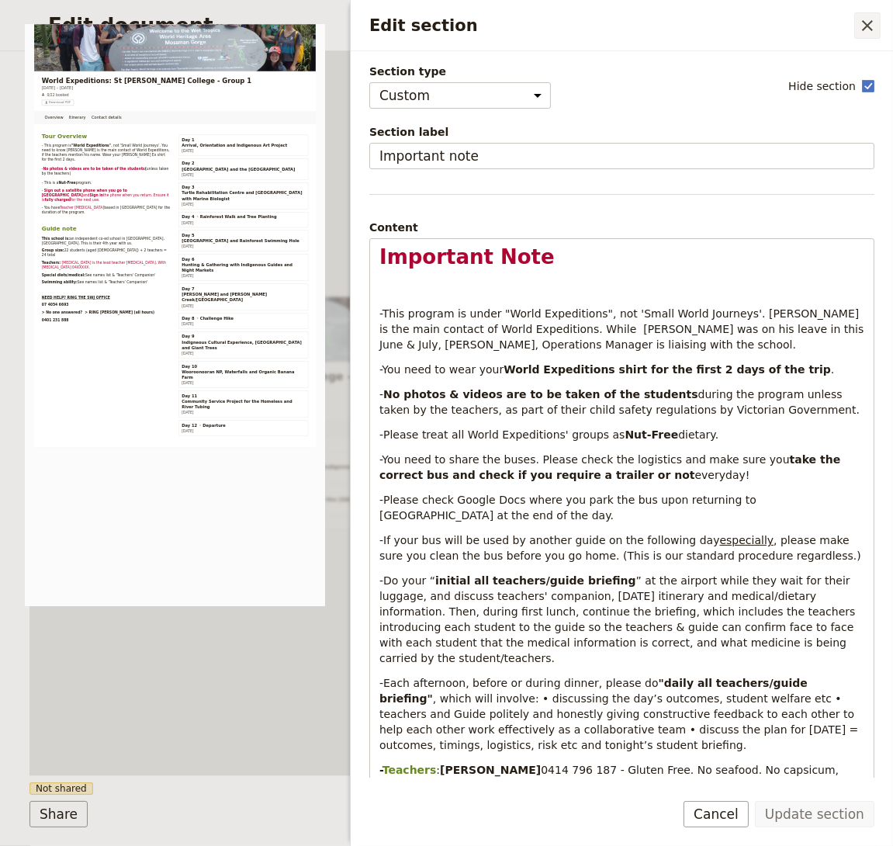
click at [872, 19] on icon "Close drawer" at bounding box center [868, 25] width 19 height 19
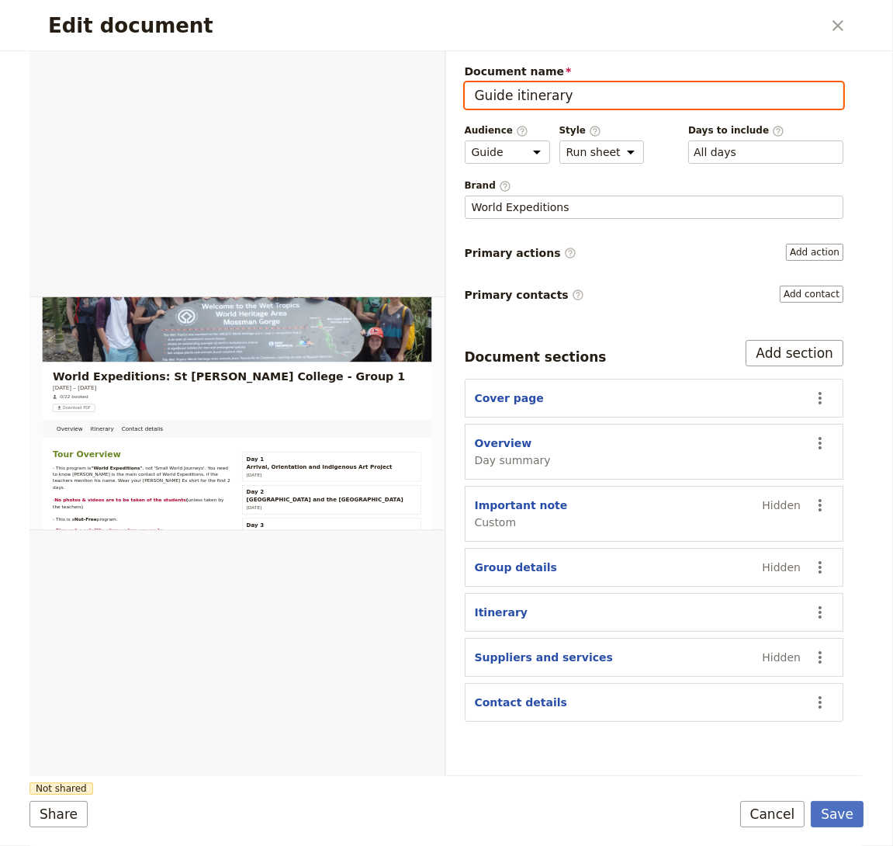
click at [605, 105] on input "Guide itinerary" at bounding box center [655, 95] width 380 height 26
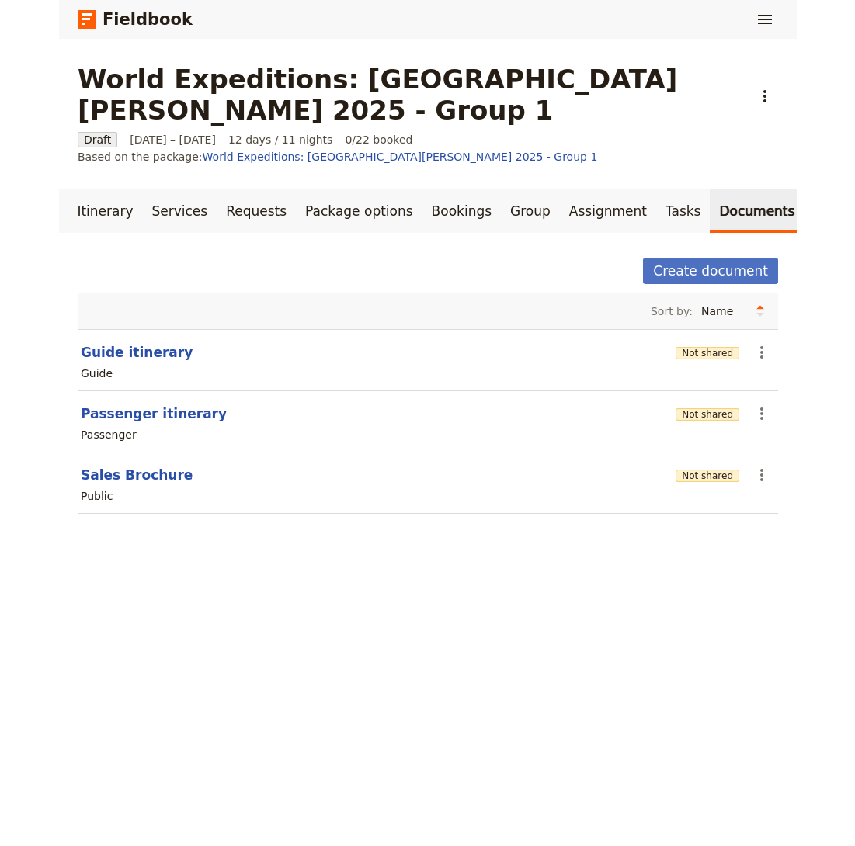
scroll to position [0, 67]
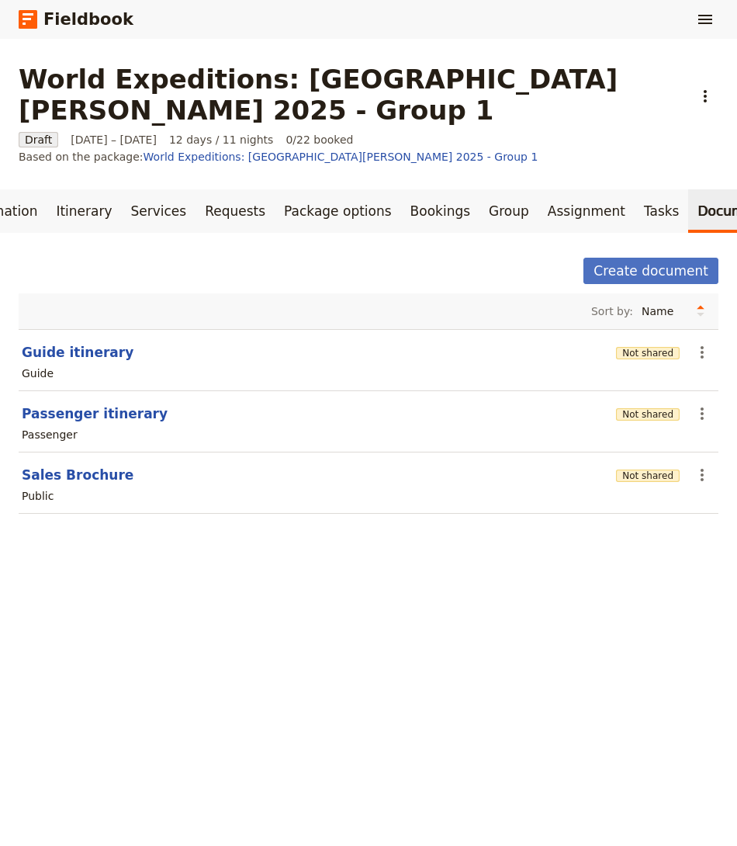
click at [106, 258] on div "Create document" at bounding box center [369, 271] width 700 height 26
click at [5, 335] on main "World Expeditions: [GEOGRAPHIC_DATA][PERSON_NAME] 2025 - Group 1 ​ Draft [DATE]…" at bounding box center [368, 298] width 737 height 519
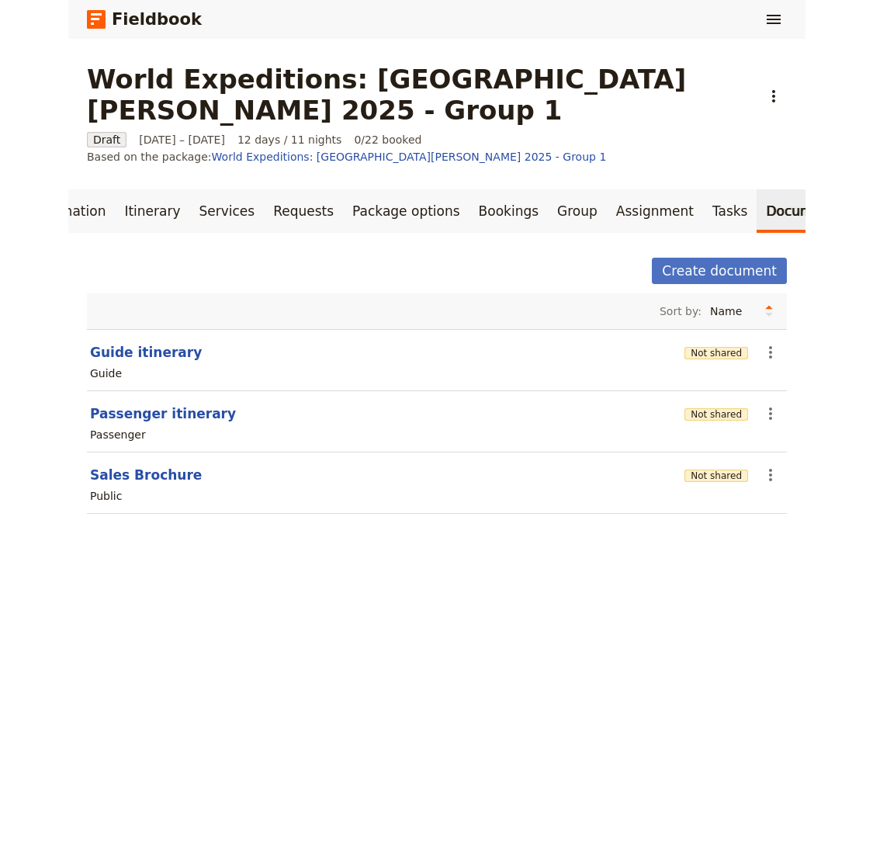
scroll to position [0, 0]
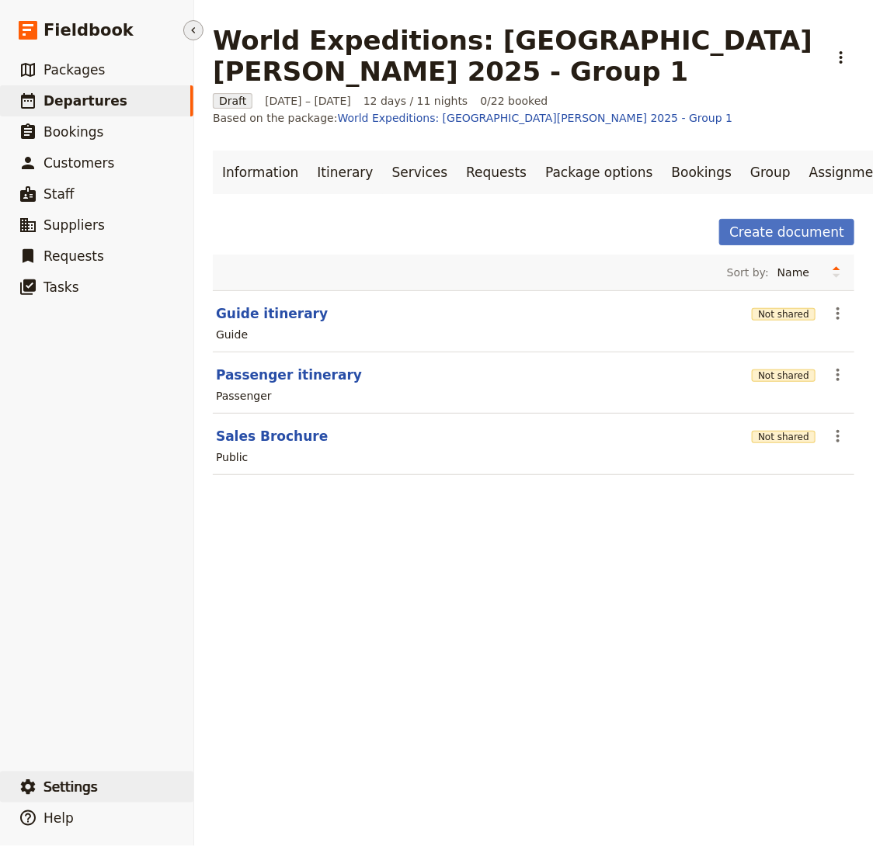
click at [99, 793] on button "​ Settings" at bounding box center [96, 787] width 193 height 31
click at [278, 736] on link "Your organization" at bounding box center [282, 745] width 164 height 22
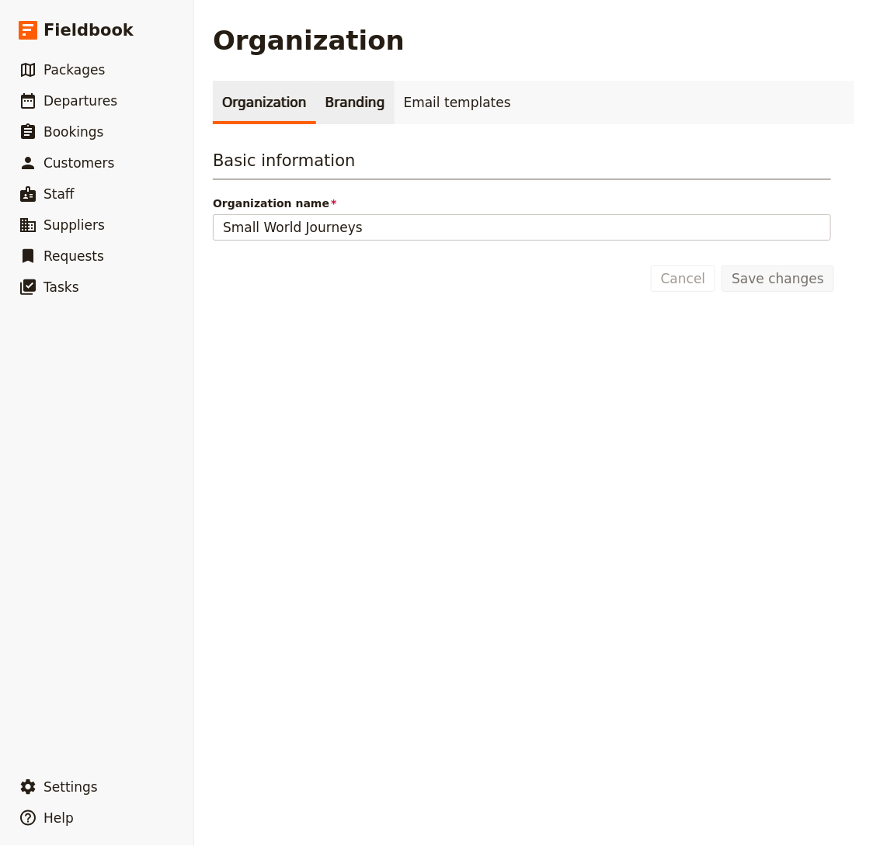
click at [342, 101] on link "Branding" at bounding box center [355, 102] width 78 height 43
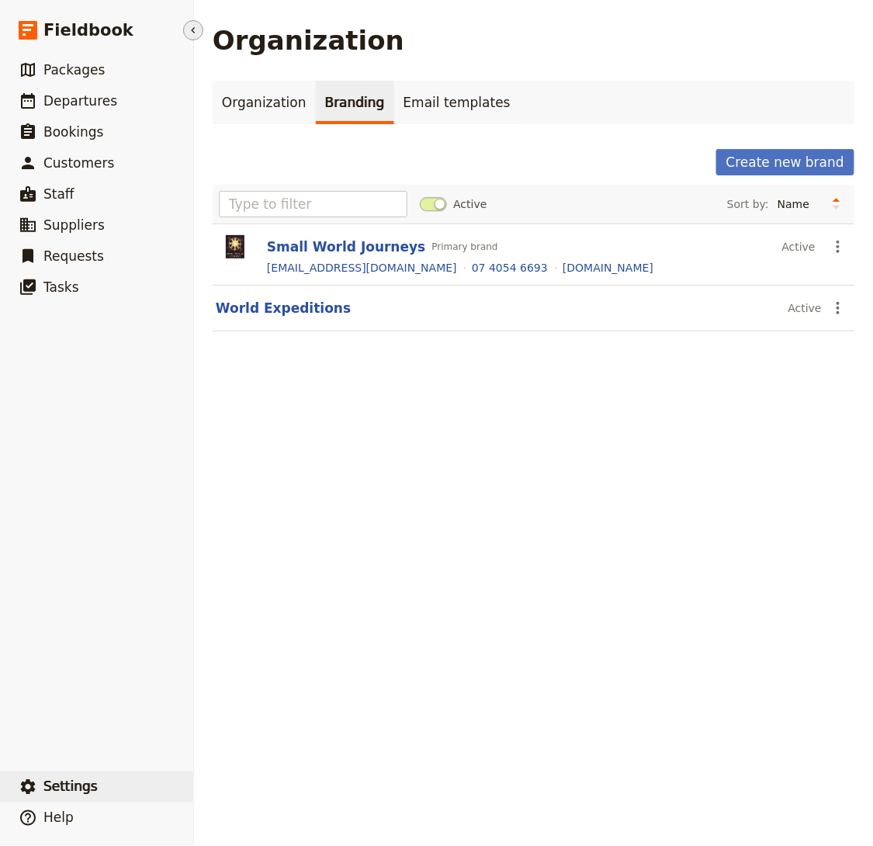
click at [64, 789] on span "Settings" at bounding box center [70, 787] width 54 height 16
click at [335, 158] on div "Create new brand" at bounding box center [534, 162] width 642 height 26
click at [327, 239] on button "Small World Journeys" at bounding box center [346, 247] width 158 height 19
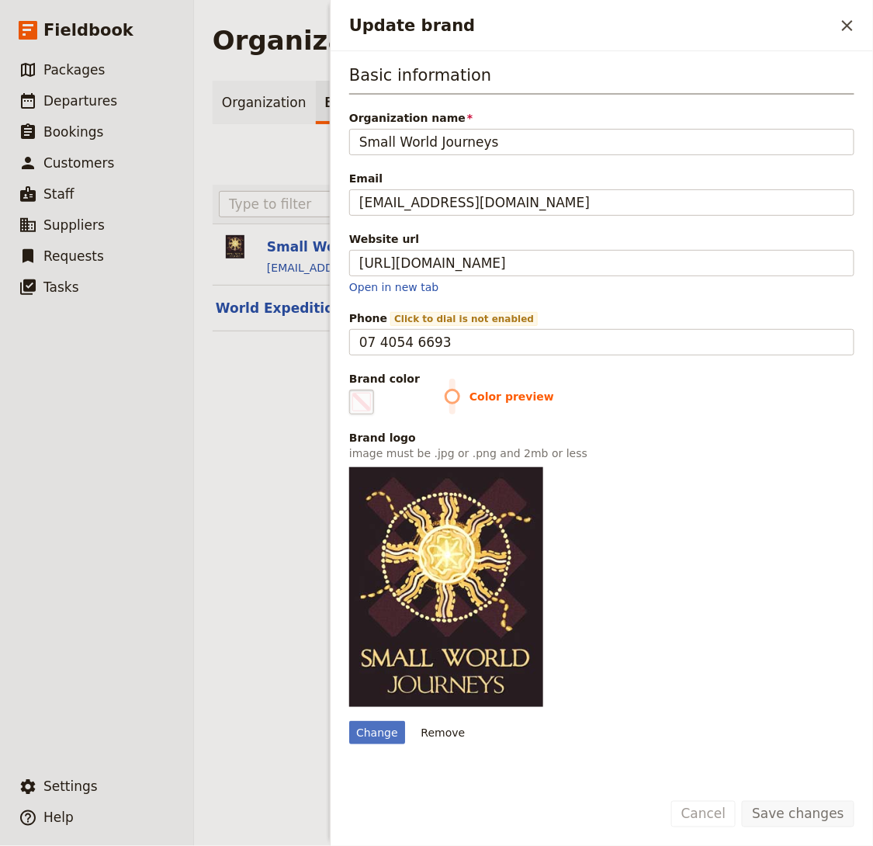
click at [366, 399] on span "Update brand" at bounding box center [361, 402] width 19 height 19
click at [353, 390] on input "#000000" at bounding box center [352, 389] width 1 height 1
click at [262, 408] on div "Organization Organization Branding Email templates Create new brand Active Sort…" at bounding box center [533, 423] width 679 height 846
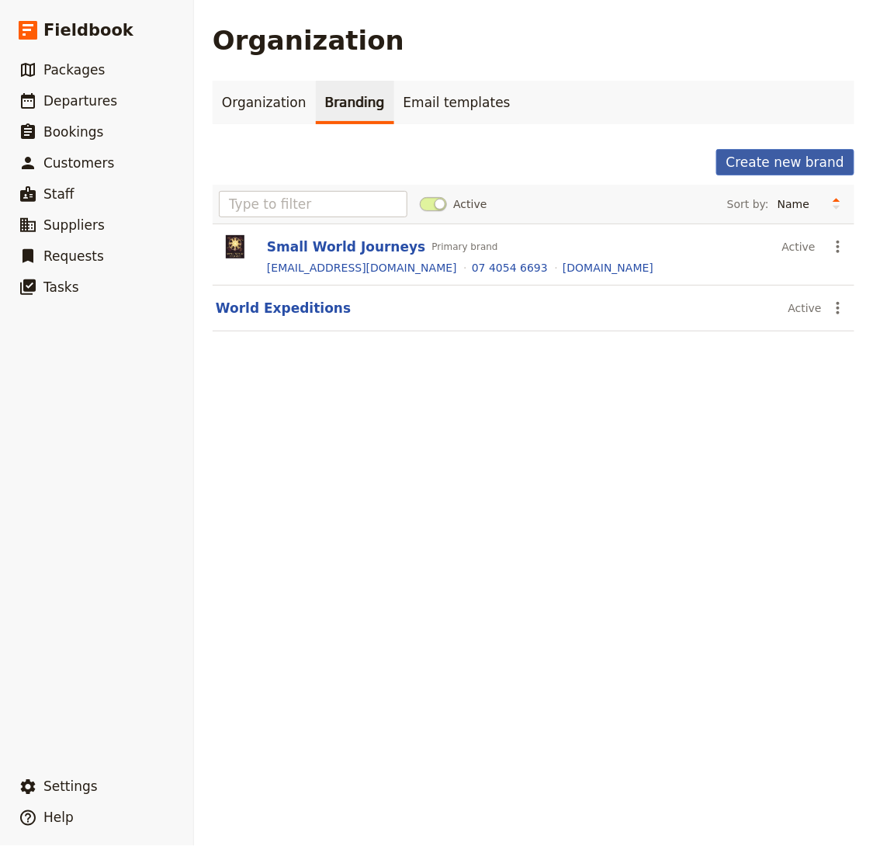
click at [798, 161] on button "Create new brand" at bounding box center [786, 162] width 138 height 26
click at [788, 164] on button "Create new brand" at bounding box center [786, 162] width 138 height 26
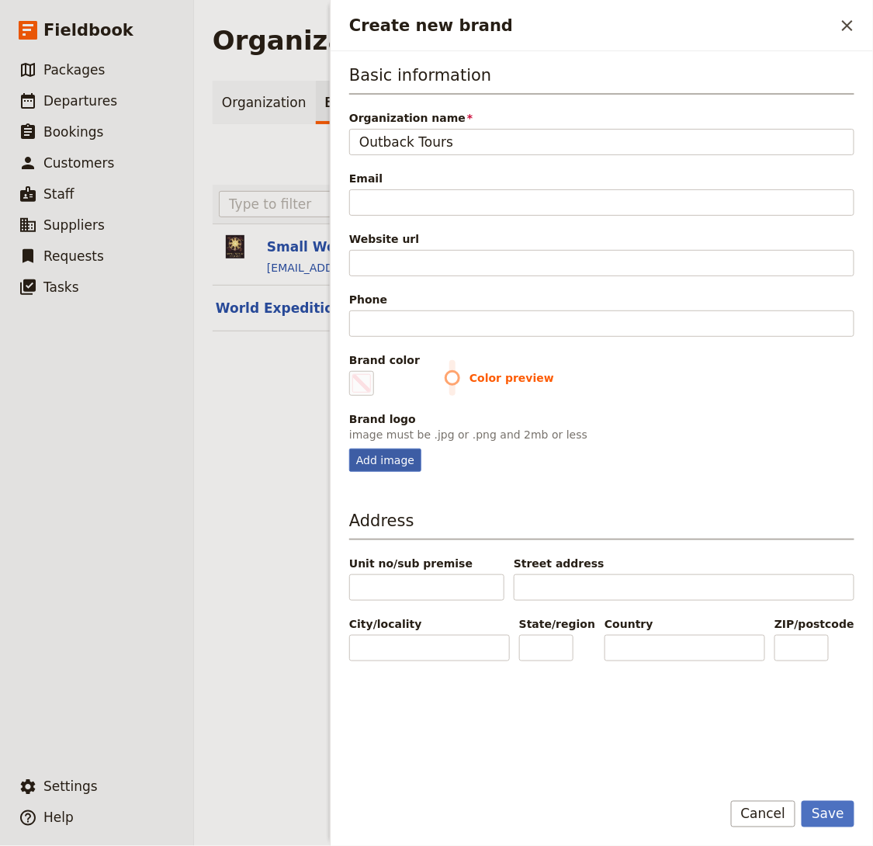
type input "Outback Tours"
click at [387, 449] on div "Add image" at bounding box center [385, 460] width 72 height 23
click at [376, 440] on fieldset "Brand logo image must be .jpg or .png and 2mb or less Add image" at bounding box center [601, 441] width 505 height 61
click at [374, 449] on div "Add image" at bounding box center [385, 460] width 72 height 23
click at [349, 449] on input "Add image" at bounding box center [349, 448] width 1 height 1
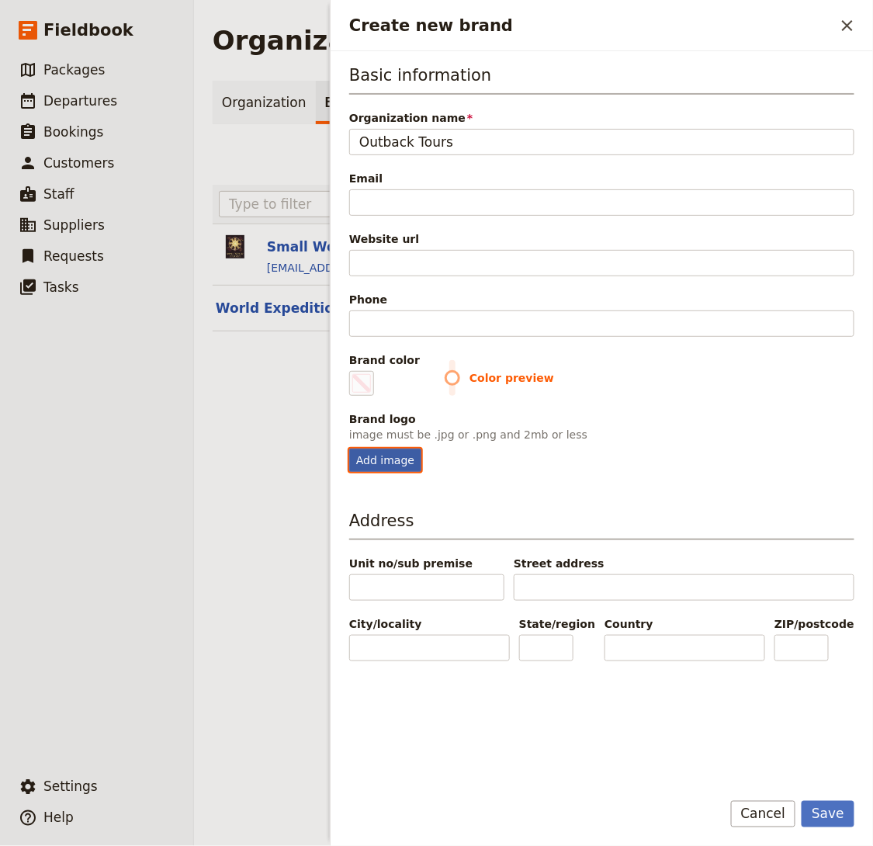
type input "C:\fakepath\c6a7702f-36de-4853-804d-445ff761303f.png"
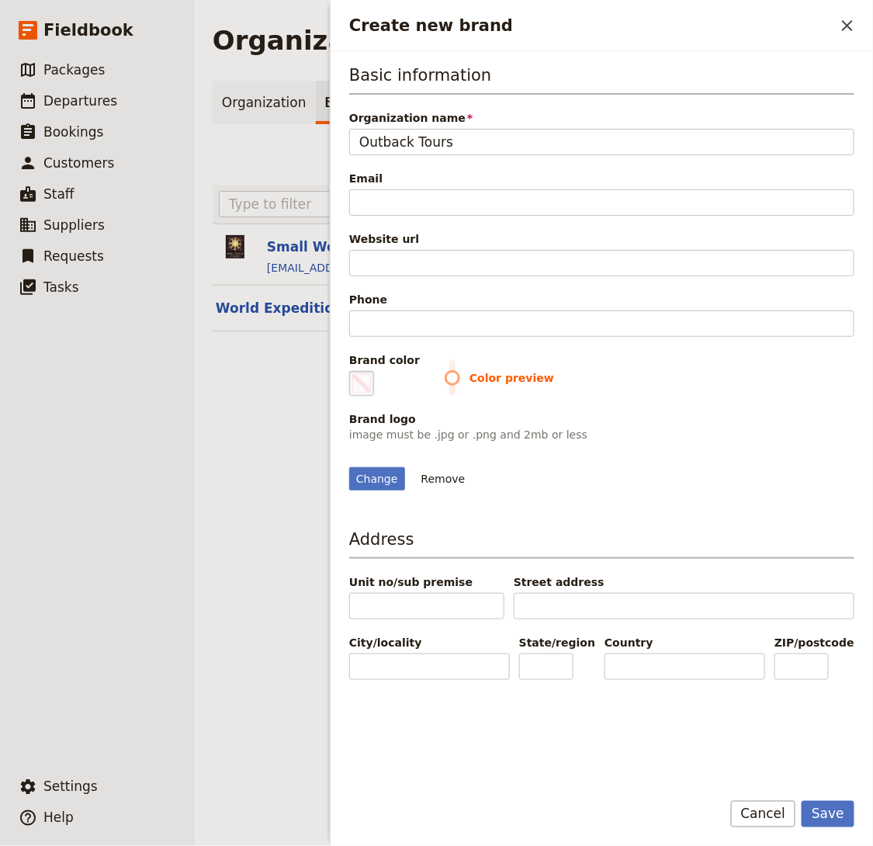
click at [356, 376] on span "Create new brand" at bounding box center [361, 383] width 19 height 19
click at [353, 371] on input "#000000" at bounding box center [352, 370] width 1 height 1
type input "#e42bfd"
click at [728, 468] on div "Change Remove" at bounding box center [601, 470] width 505 height 42
click at [835, 810] on button "Save" at bounding box center [828, 814] width 53 height 26
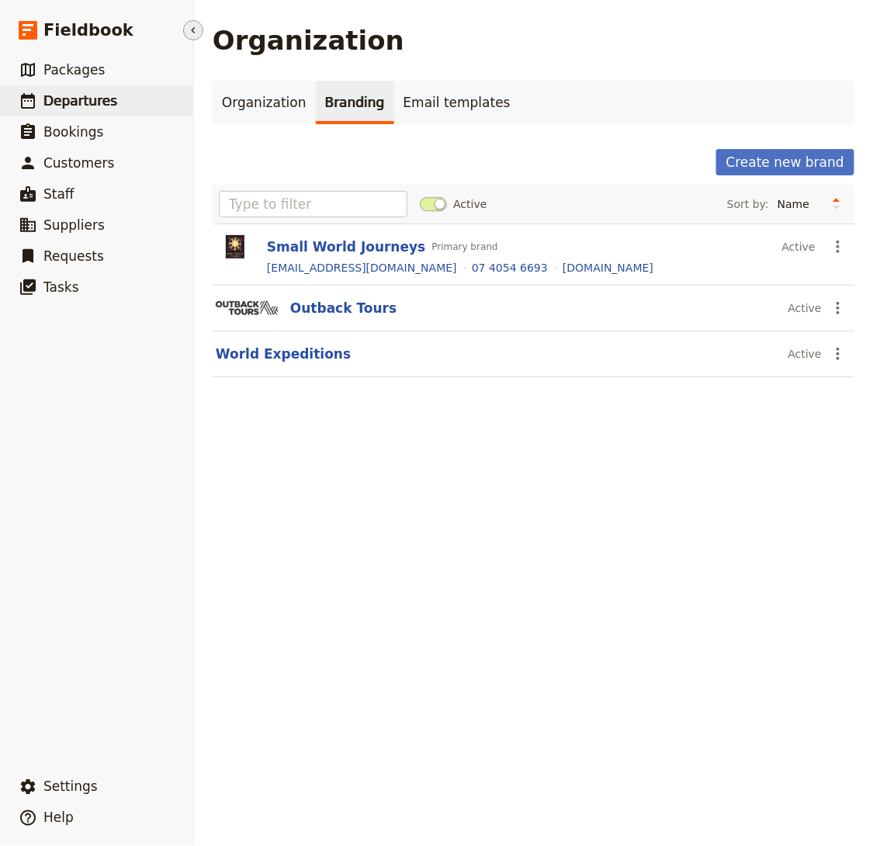
click at [82, 106] on span "Departures" at bounding box center [80, 101] width 74 height 16
select select "CREATED_AT"
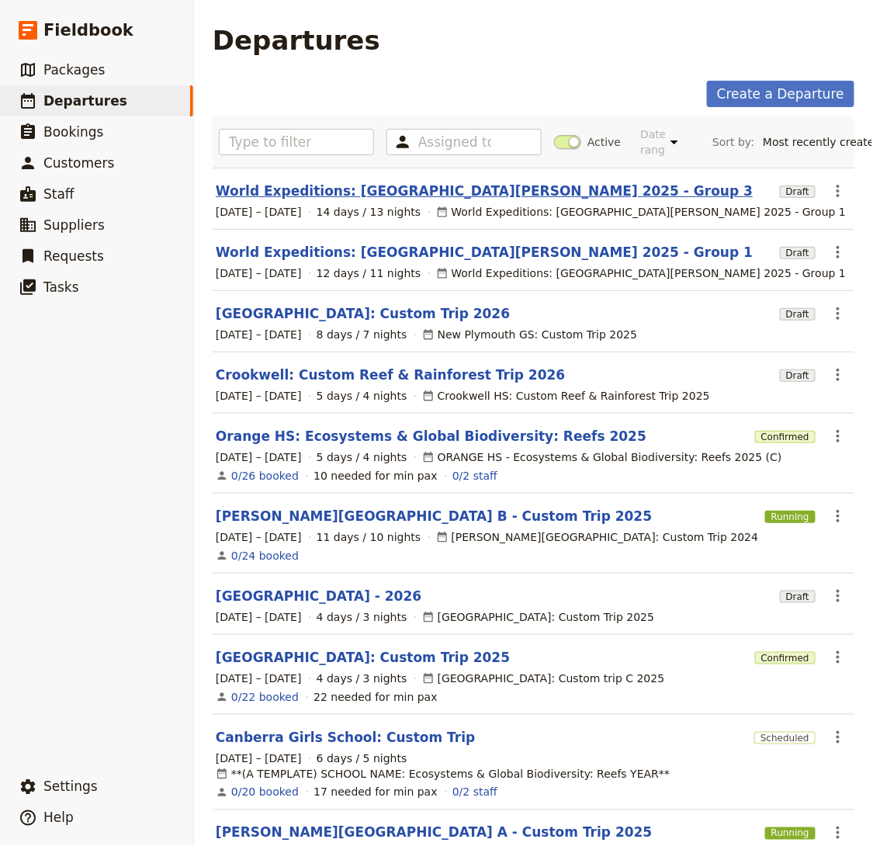
click at [302, 188] on link "World Expeditions: [GEOGRAPHIC_DATA][PERSON_NAME] 2025 - Group 3" at bounding box center [484, 191] width 537 height 19
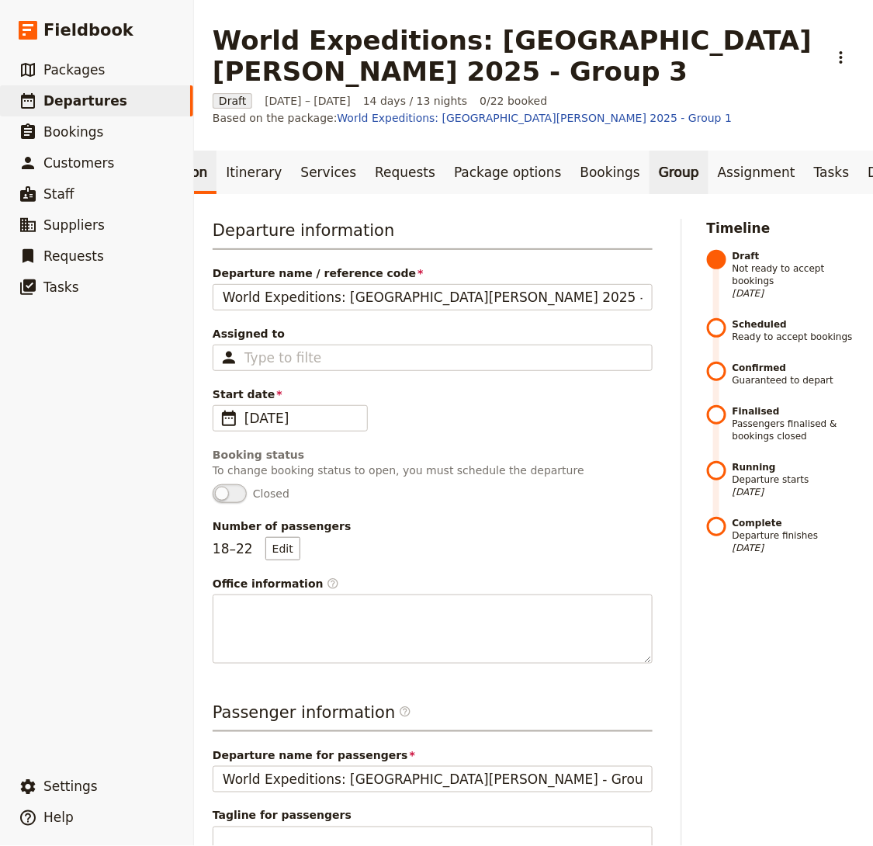
scroll to position [0, 124]
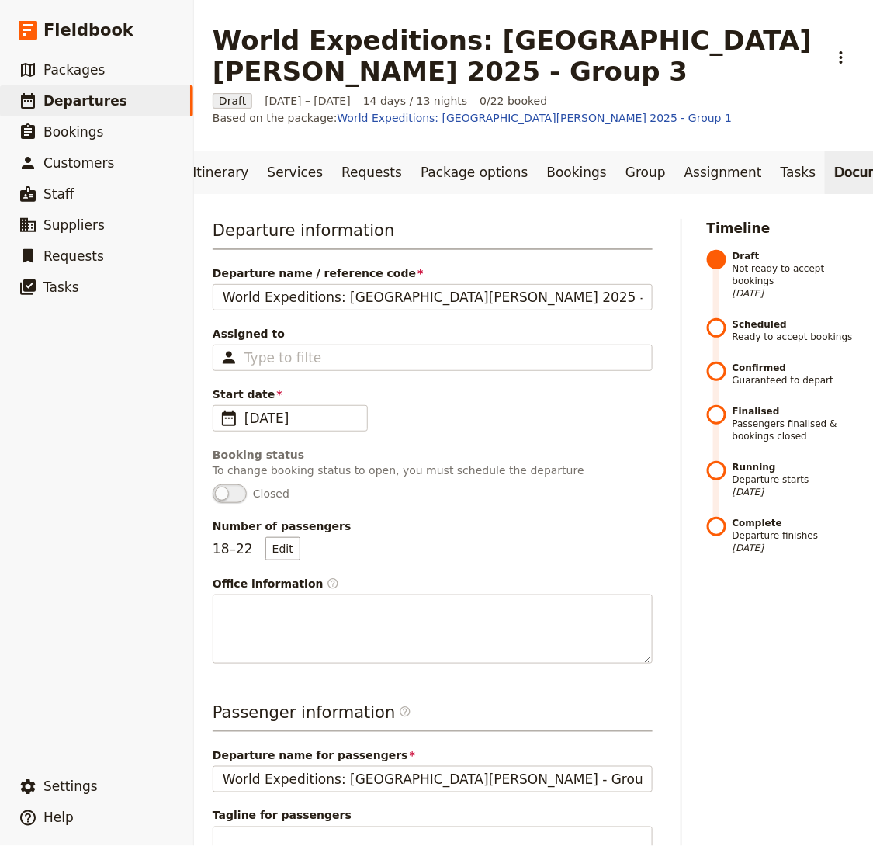
click at [825, 172] on link "Documents" at bounding box center [872, 172] width 94 height 43
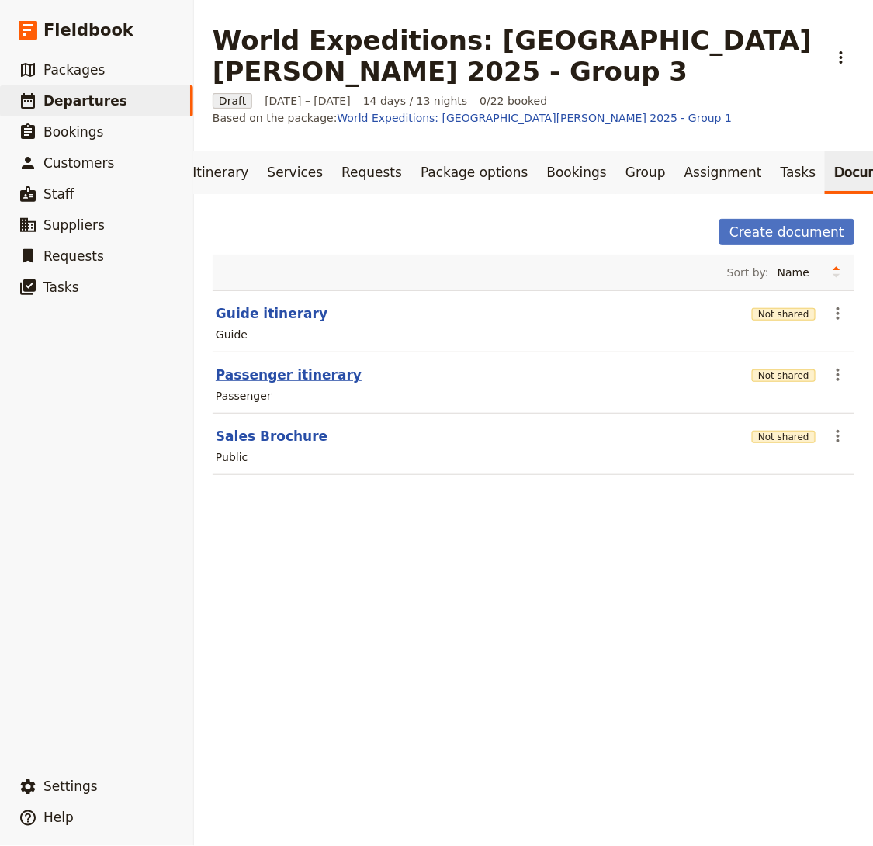
click at [267, 375] on button "Passenger itinerary" at bounding box center [289, 375] width 146 height 19
select select "PASSENGER"
select select "RUN_SHEET"
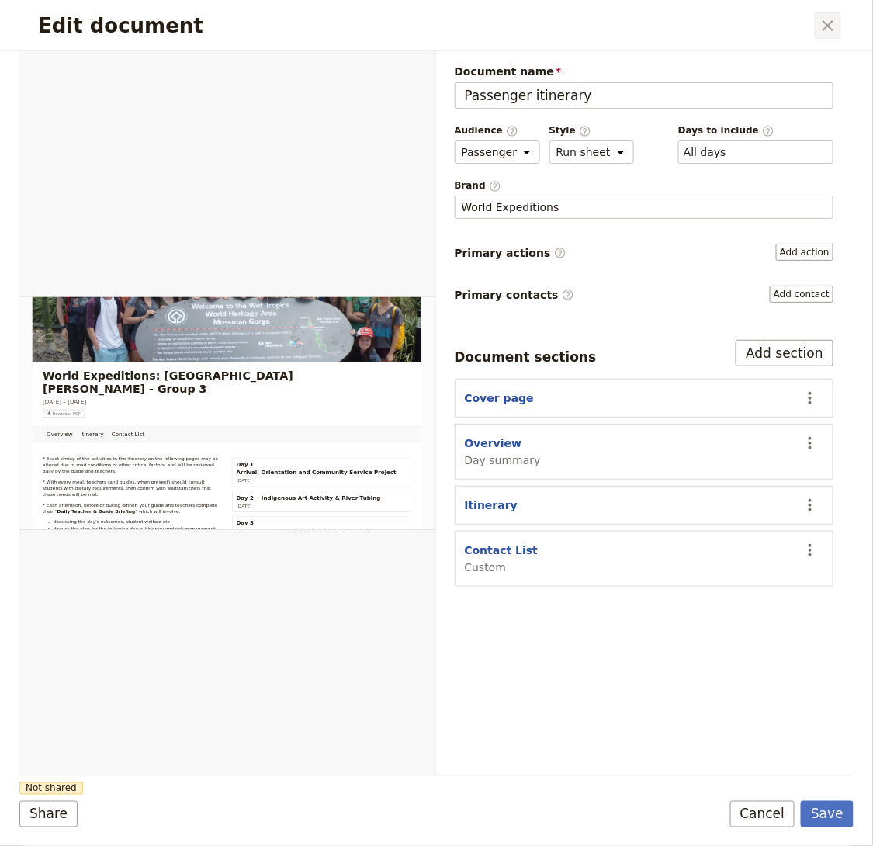
click at [834, 33] on icon "Close dialog" at bounding box center [828, 25] width 19 height 19
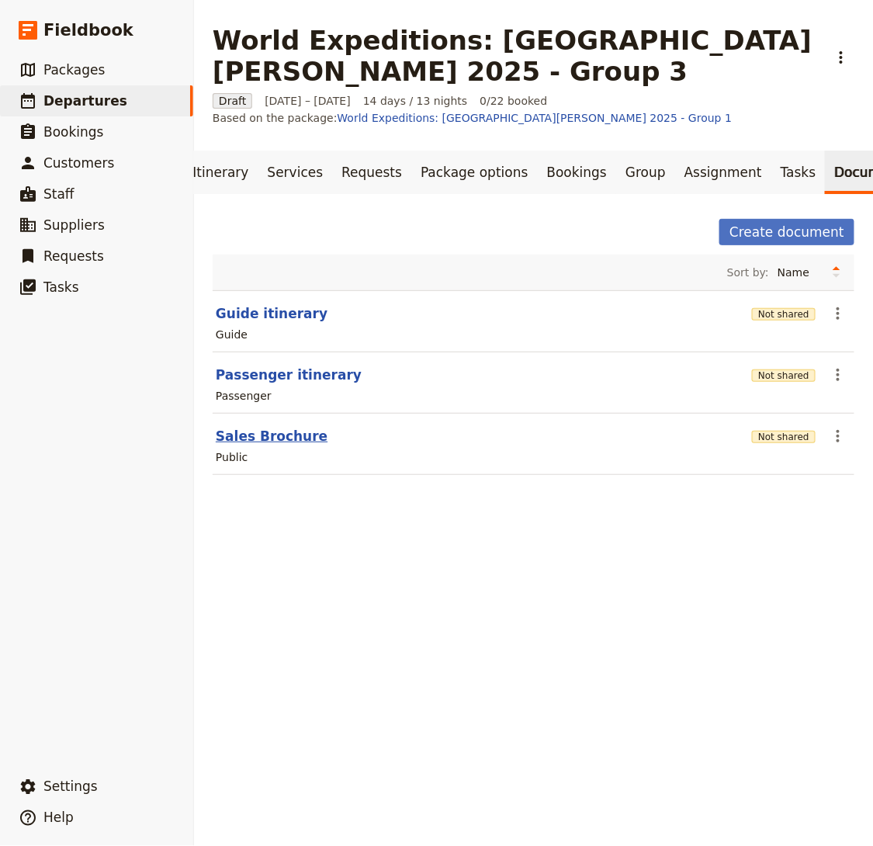
click at [244, 430] on button "Sales Brochure" at bounding box center [272, 436] width 112 height 19
select select "DEFAULT"
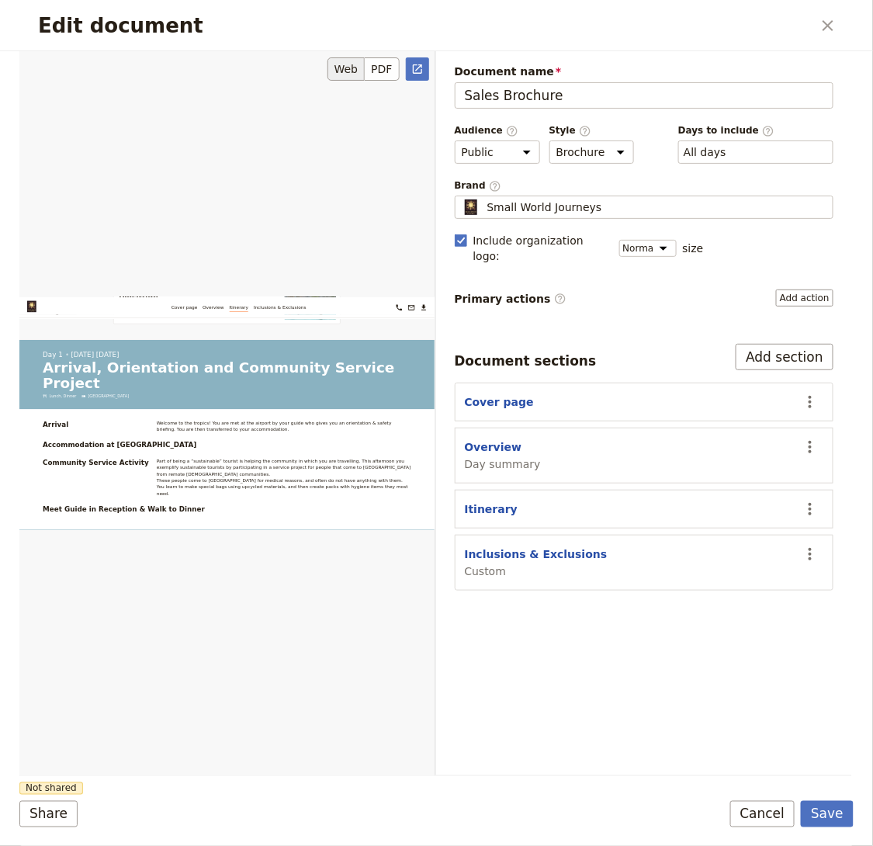
scroll to position [2531, 0]
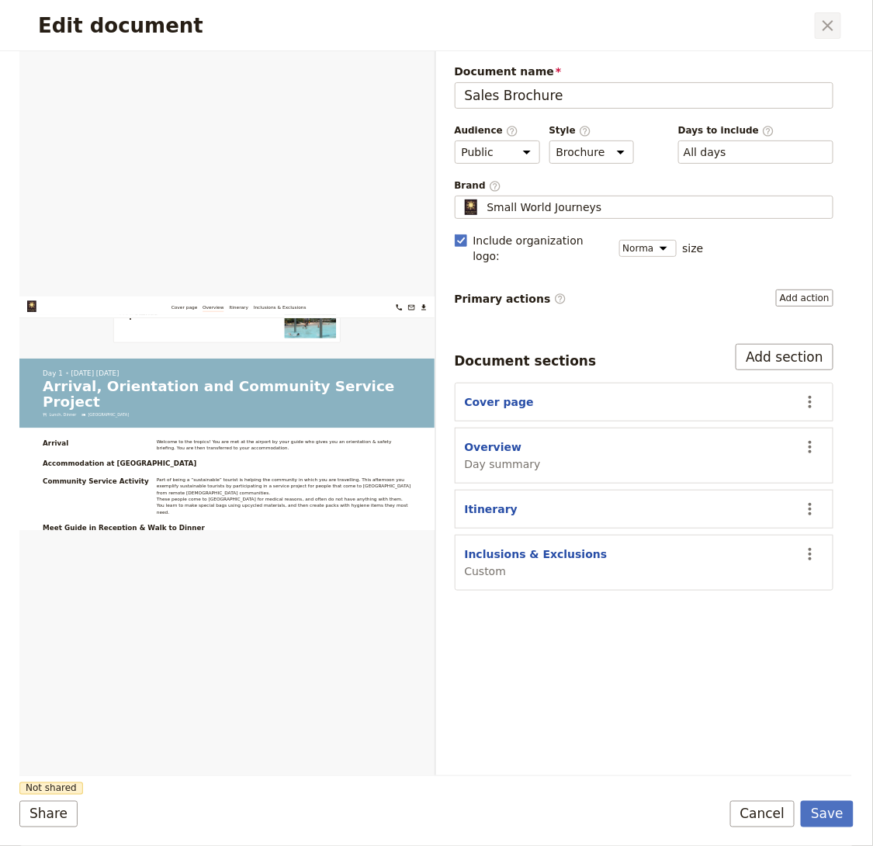
click at [838, 29] on icon "Close dialog" at bounding box center [828, 25] width 19 height 19
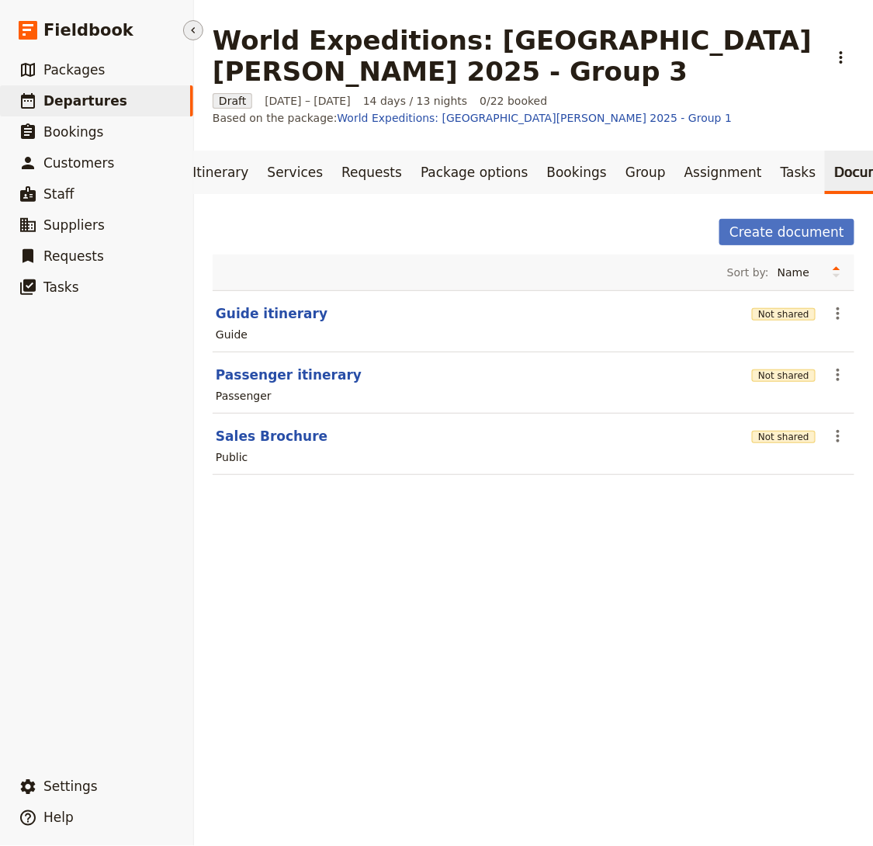
click at [113, 99] on link "​ Departures" at bounding box center [96, 100] width 193 height 31
select select "CREATED_AT"
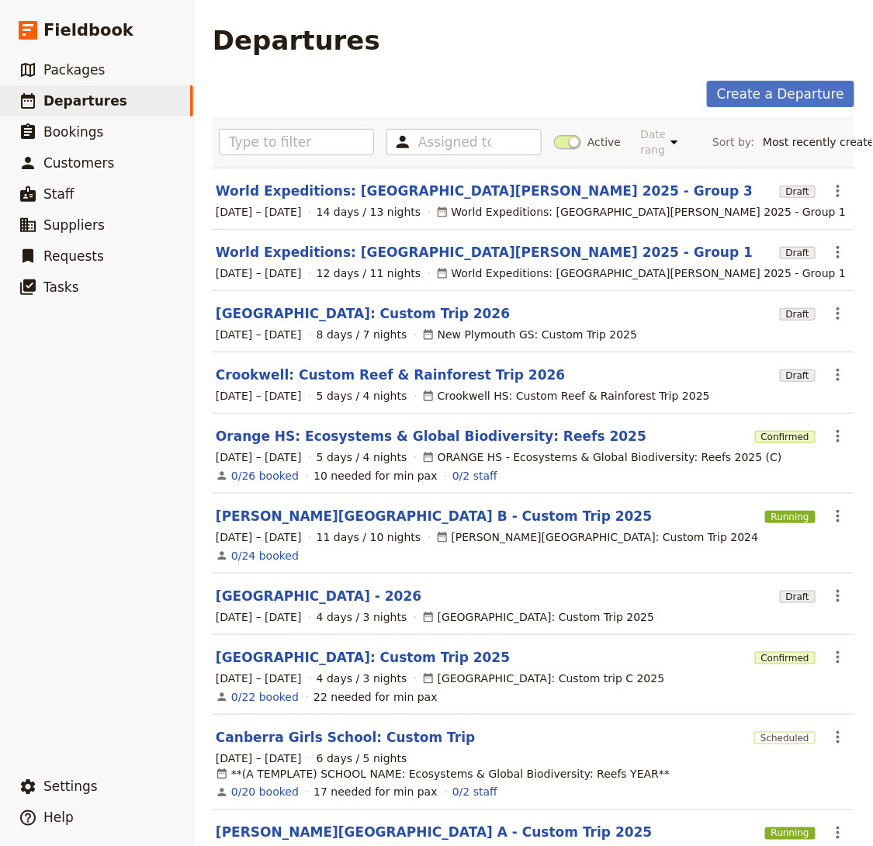
click at [290, 502] on section "[PERSON_NAME][GEOGRAPHIC_DATA] B - Custom Trip 2025 Running ​ [DATE] – [DATE] 1…" at bounding box center [534, 534] width 642 height 80
click at [289, 515] on link "[PERSON_NAME][GEOGRAPHIC_DATA] B - Custom Trip 2025" at bounding box center [434, 516] width 436 height 19
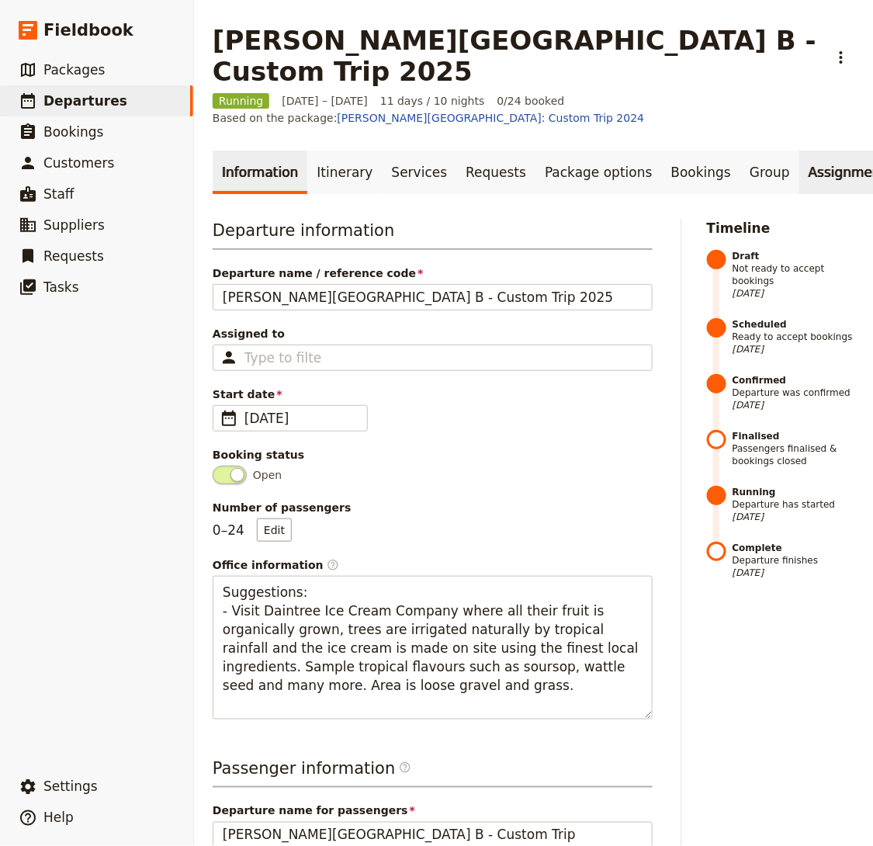
scroll to position [0, 124]
click at [825, 151] on link "Documents" at bounding box center [872, 172] width 94 height 43
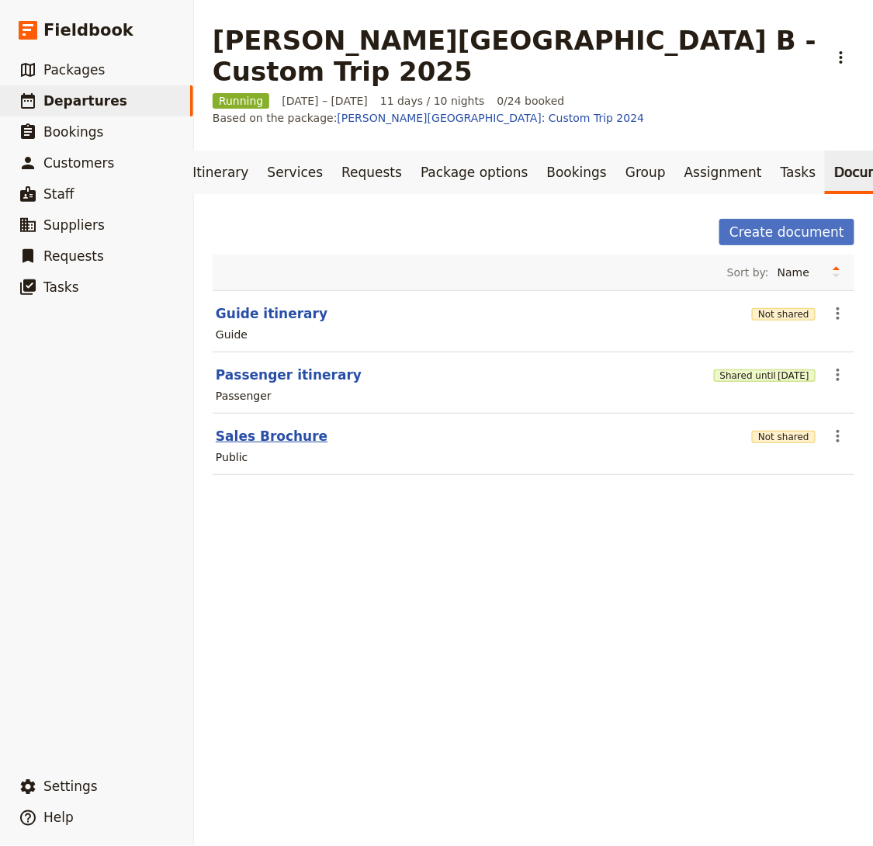
click at [249, 427] on button "Sales Brochure" at bounding box center [272, 436] width 112 height 19
select select "DEFAULT"
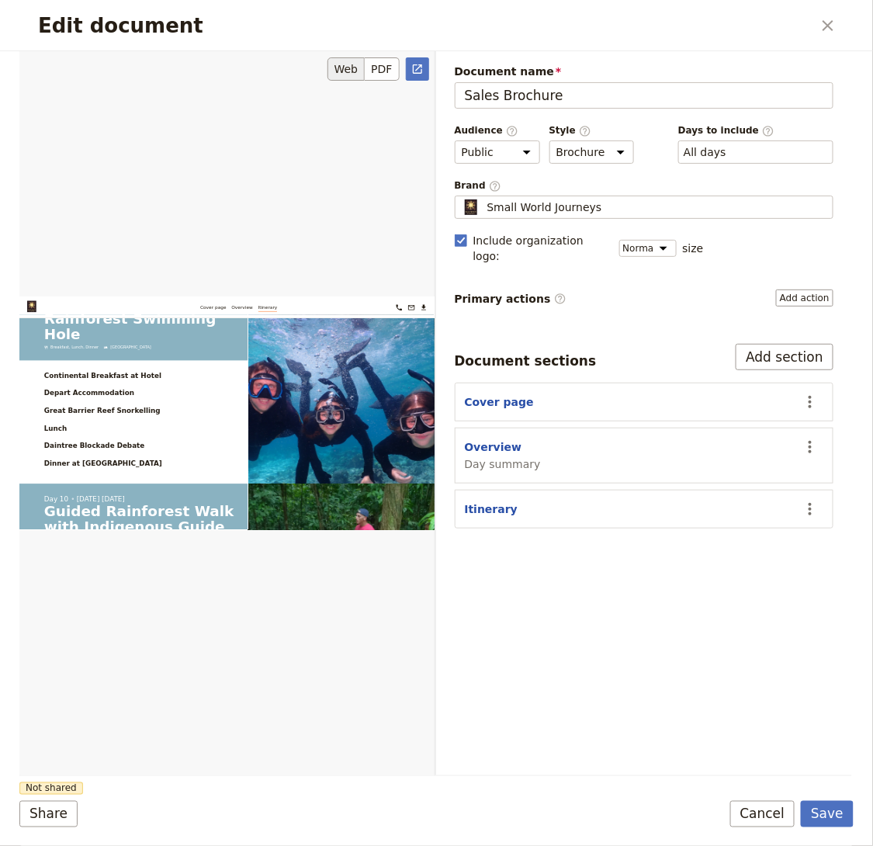
scroll to position [7549, 0]
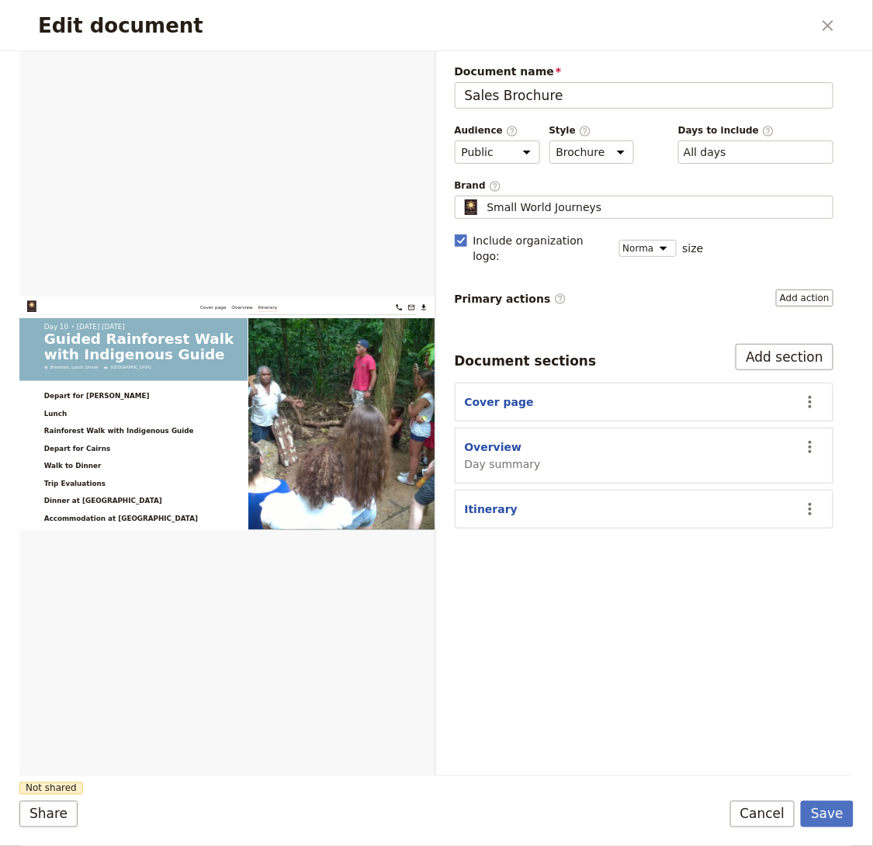
click at [815, 30] on div "Edit document ​" at bounding box center [436, 25] width 834 height 51
click at [828, 22] on icon "Close dialog" at bounding box center [828, 25] width 19 height 19
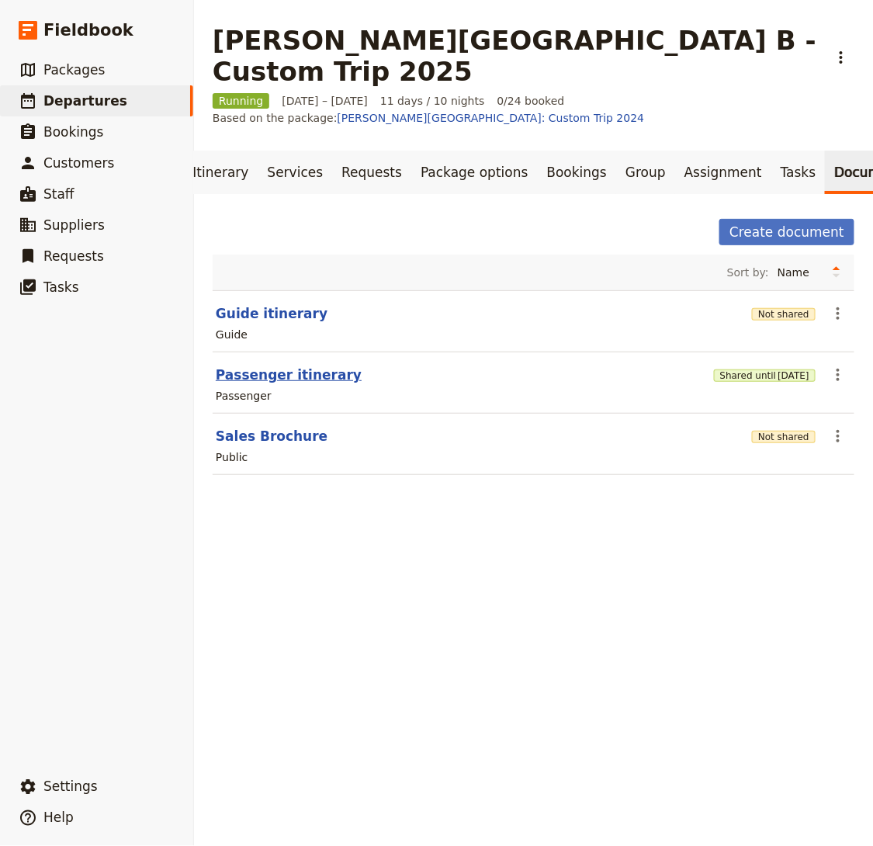
click at [320, 366] on button "Passenger itinerary" at bounding box center [289, 375] width 146 height 19
select select "PASSENGER"
select select "RUN_SHEET"
select select "DEFAULT"
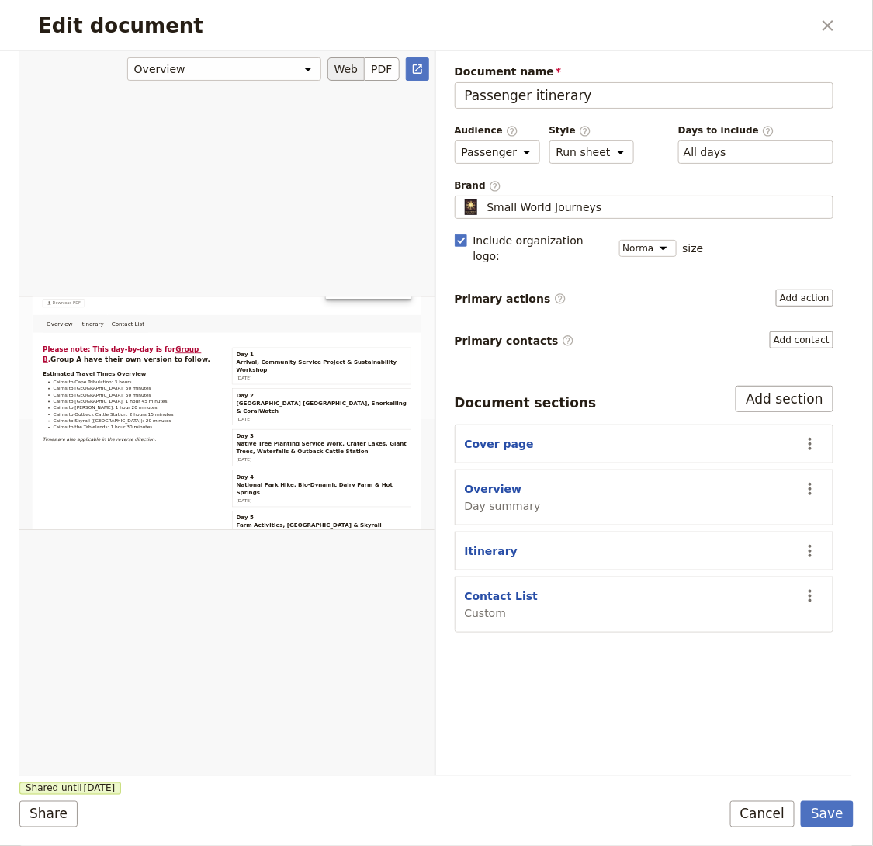
scroll to position [106, 0]
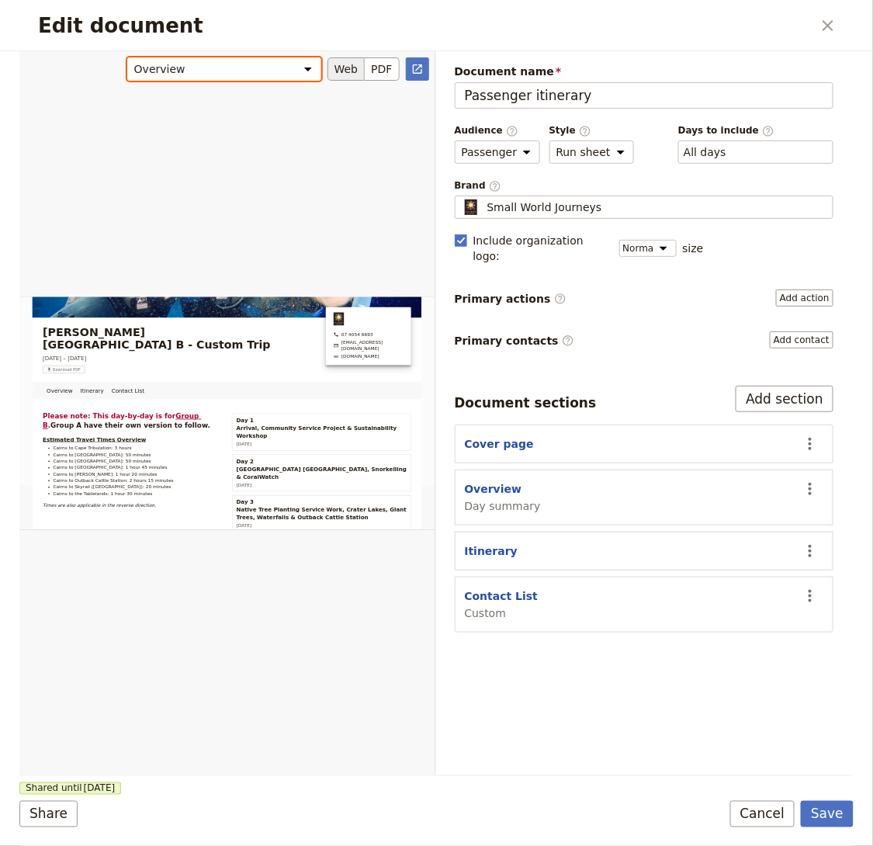
click at [255, 73] on select "Overview Itinerary Contact List" at bounding box center [224, 68] width 194 height 23
select select "68a6987fa0420423ef210c96"
click at [130, 57] on select "Overview Itinerary Contact List" at bounding box center [224, 68] width 194 height 23
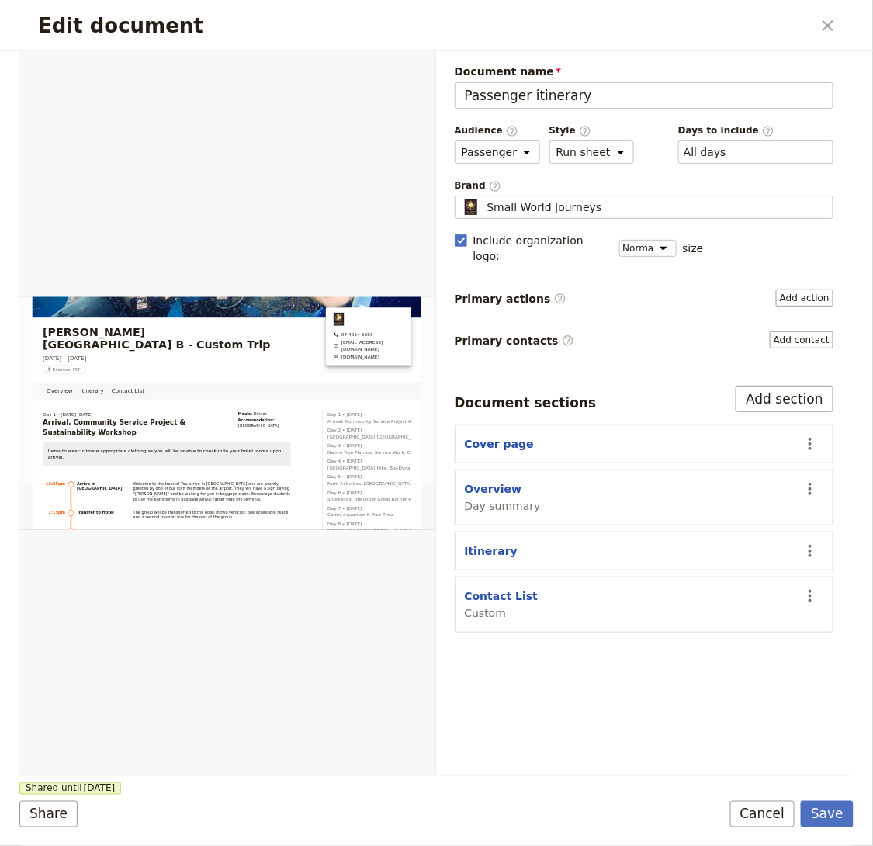
click at [692, 216] on div "Document name Passenger itinerary Preview Audience ​ Public Passenger Guide Sty…" at bounding box center [645, 348] width 380 height 569
click at [698, 208] on div "Small World Journeys" at bounding box center [645, 208] width 366 height 16
click at [462, 196] on input "Small World Journeys" at bounding box center [461, 196] width 1 height 1
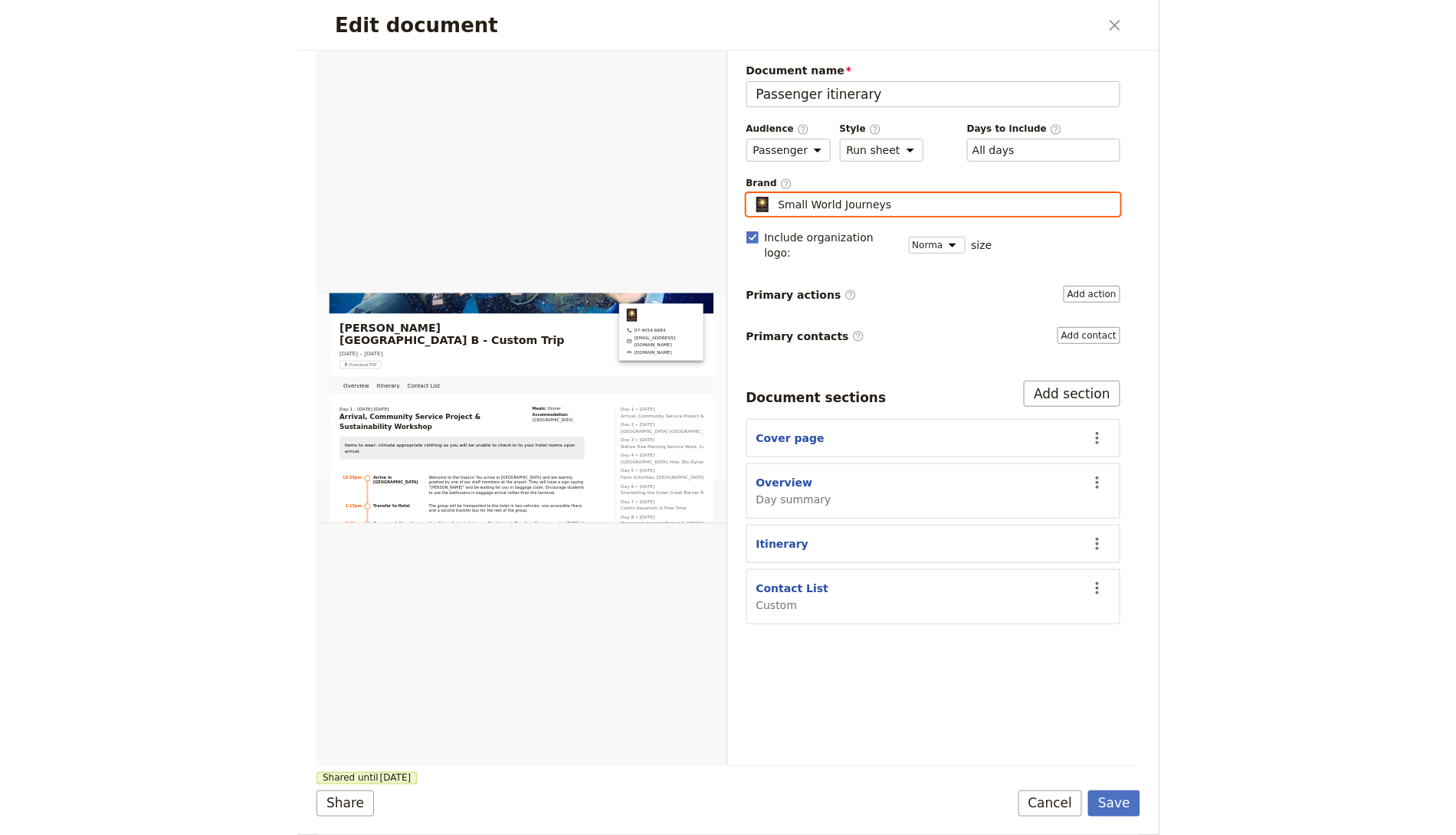
scroll to position [0, 0]
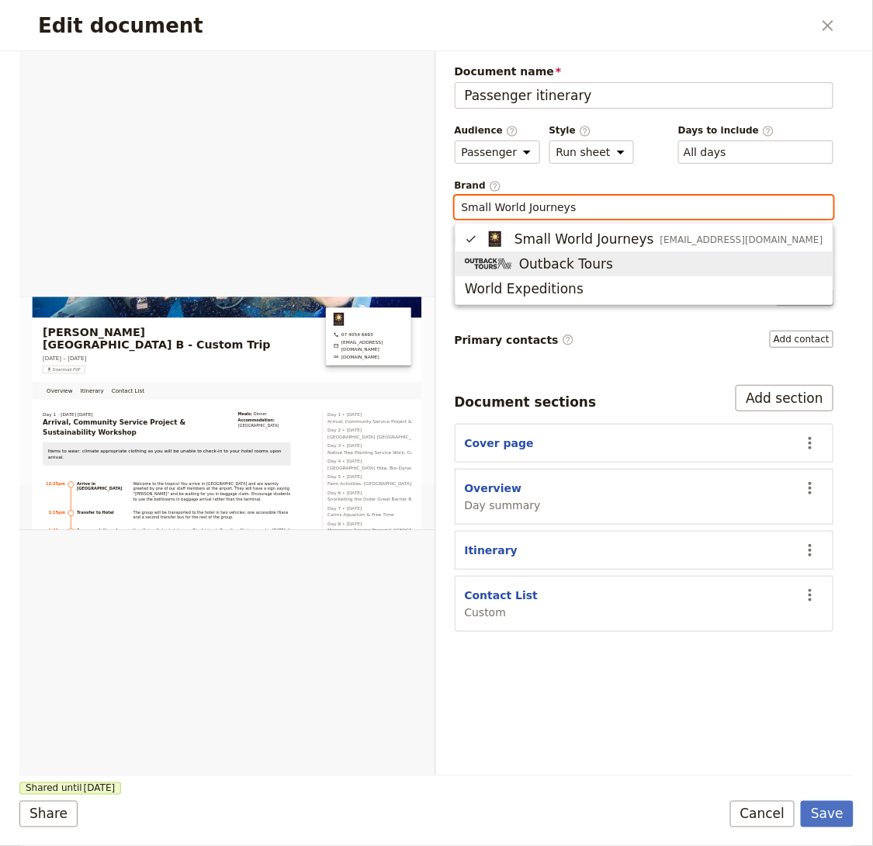
click at [620, 260] on span "Outback Tours" at bounding box center [644, 264] width 359 height 19
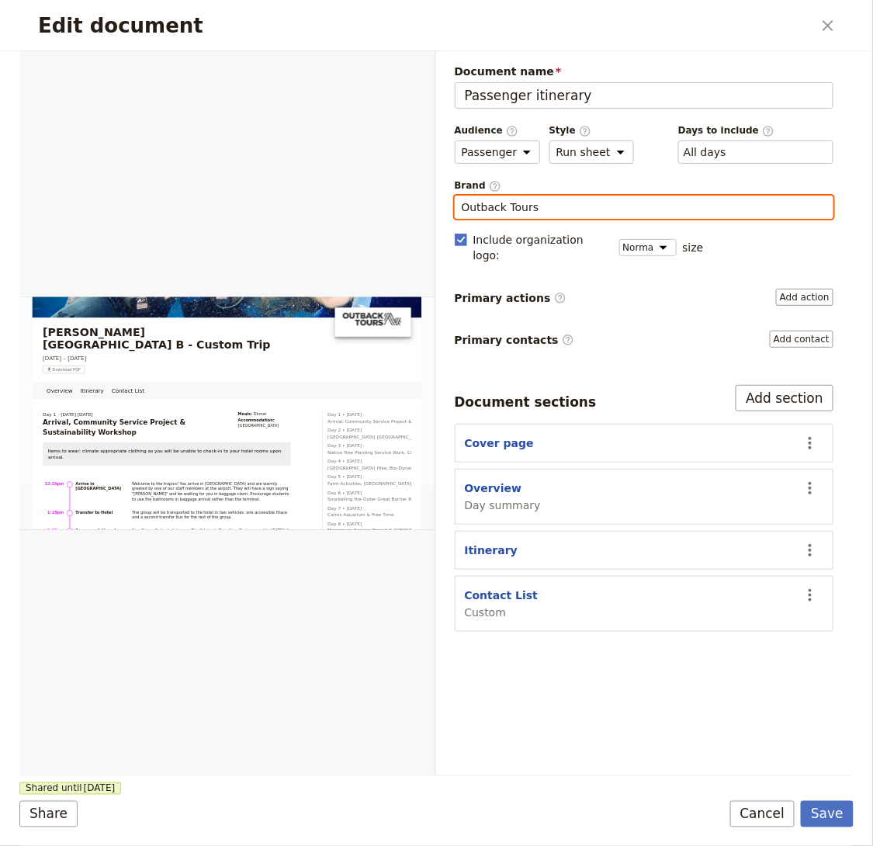
click at [550, 203] on input "Outback Tours" at bounding box center [645, 208] width 366 height 16
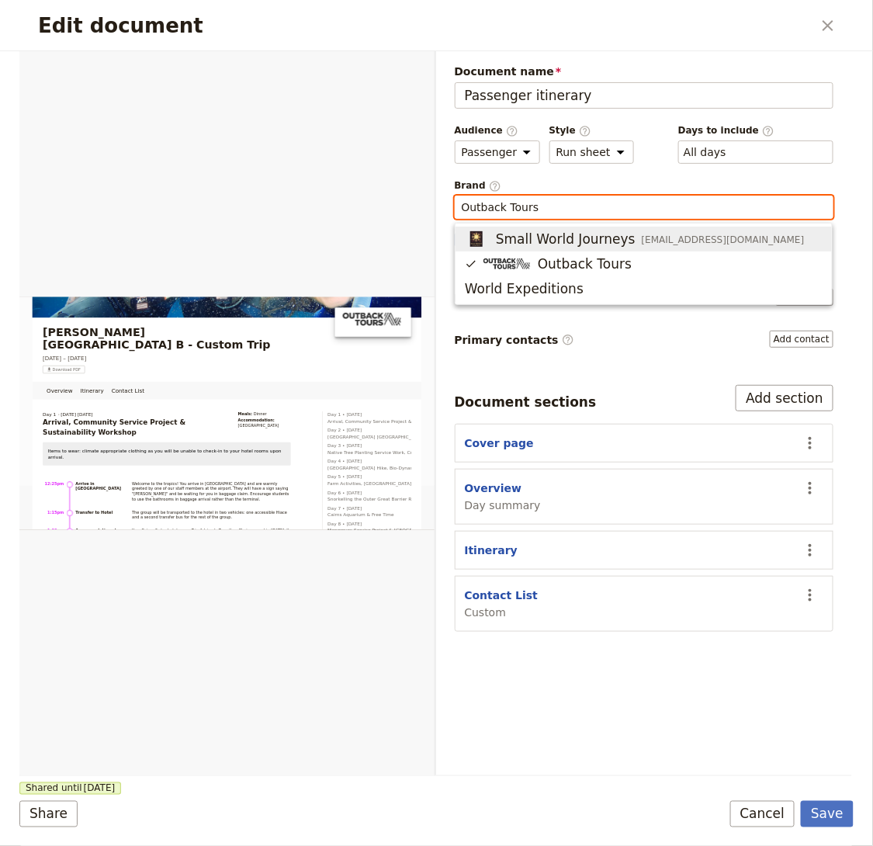
click at [521, 240] on span "Small World Journeys" at bounding box center [566, 239] width 140 height 19
type input "Small World Journeys"
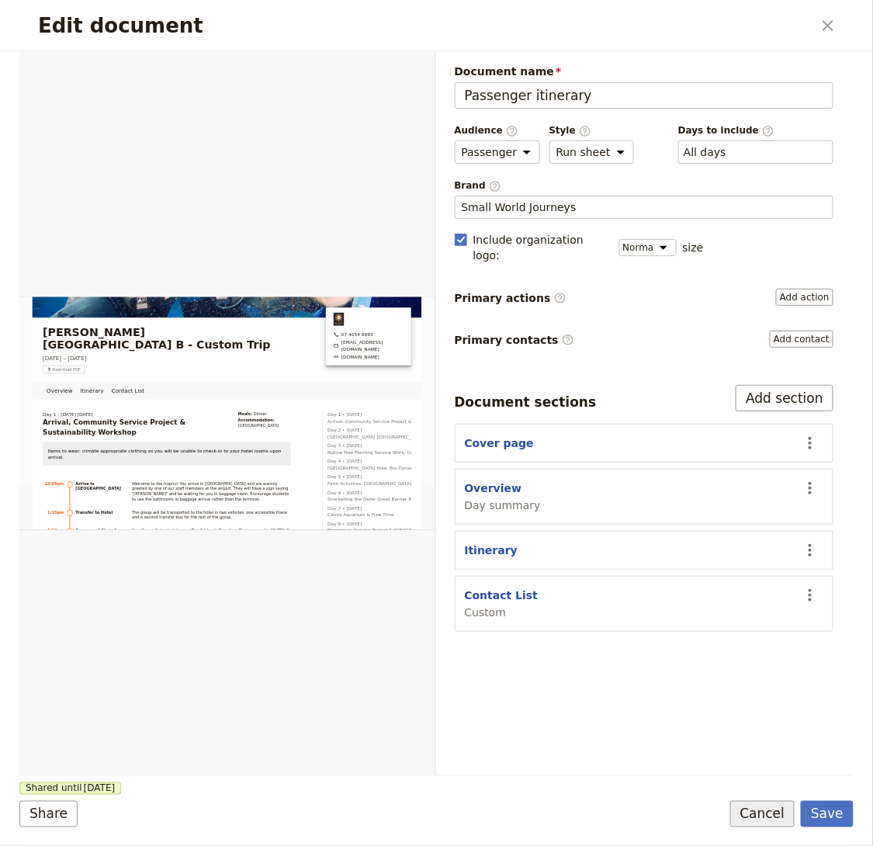
click at [755, 810] on button "Cancel" at bounding box center [762, 814] width 65 height 26
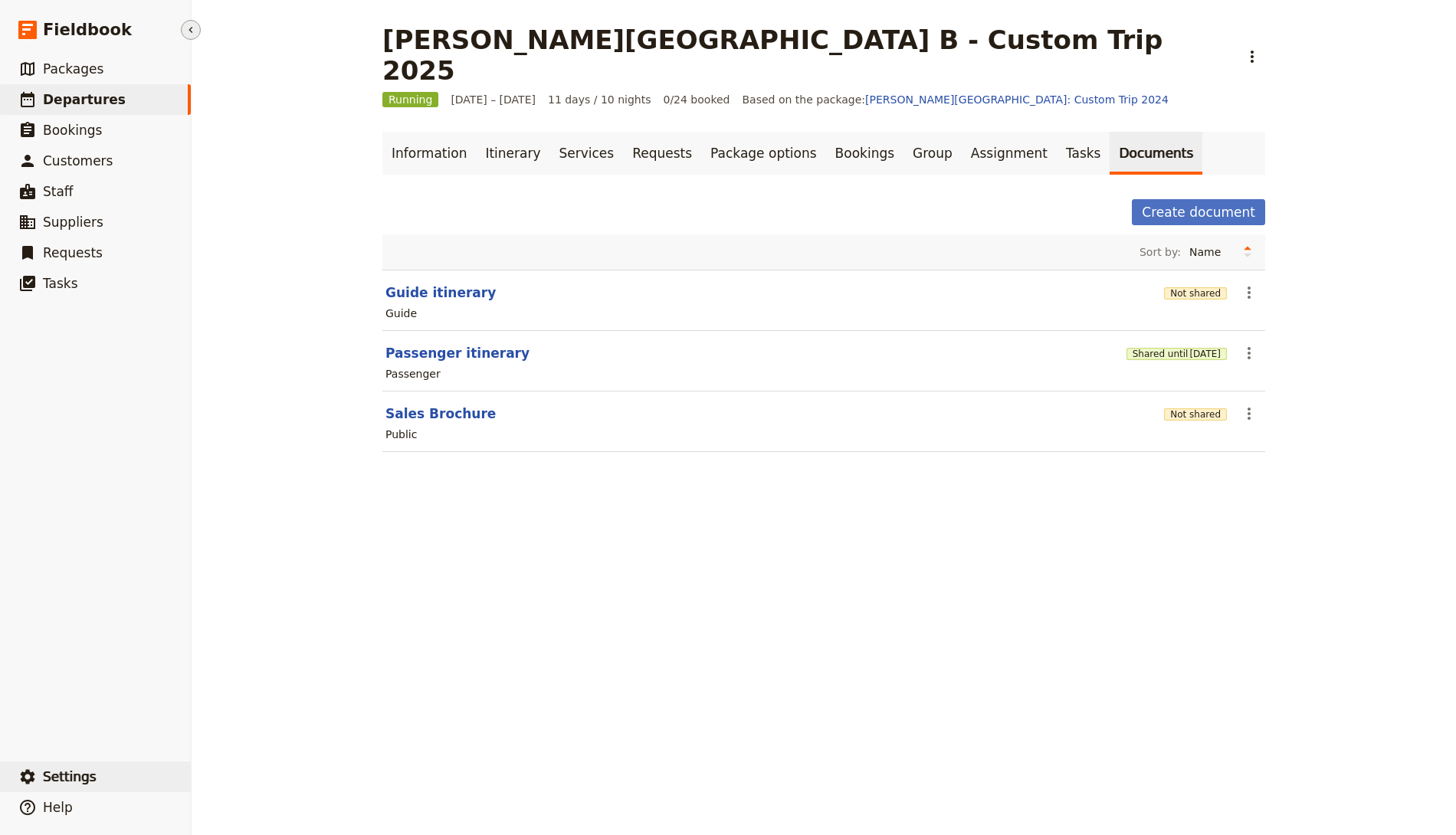
click at [105, 790] on button "​ Settings" at bounding box center [95, 777] width 191 height 31
click at [228, 777] on span "Sign out" at bounding box center [229, 778] width 44 height 16
